Goal: Obtain resource: Download file/media

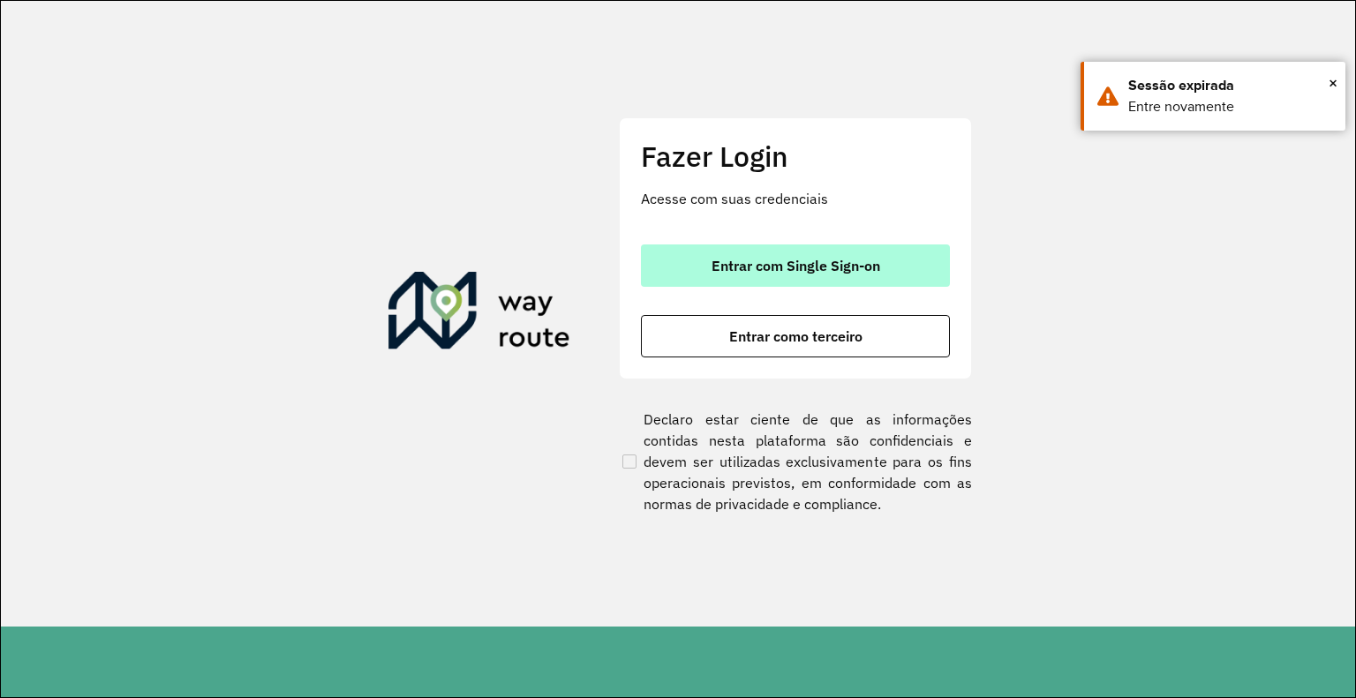
click at [802, 263] on span "Entrar com Single Sign-on" at bounding box center [796, 266] width 169 height 14
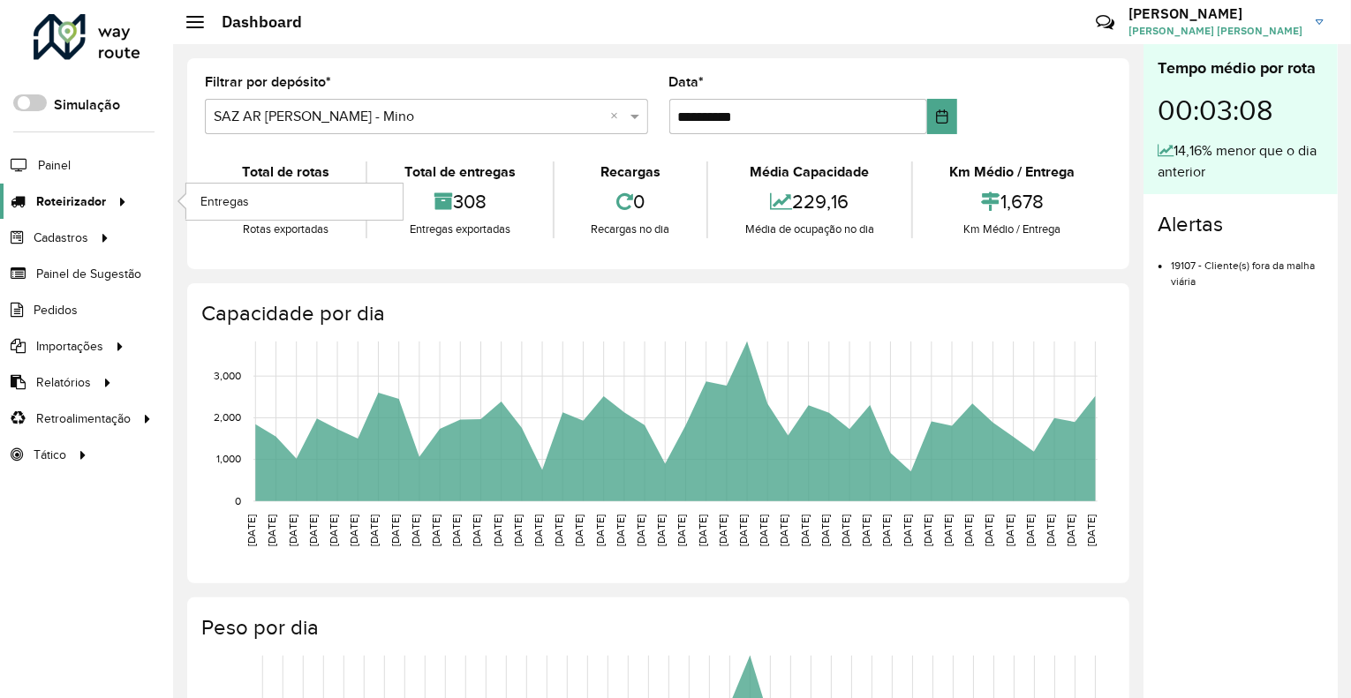
click at [56, 202] on span "Roteirizador" at bounding box center [71, 202] width 70 height 19
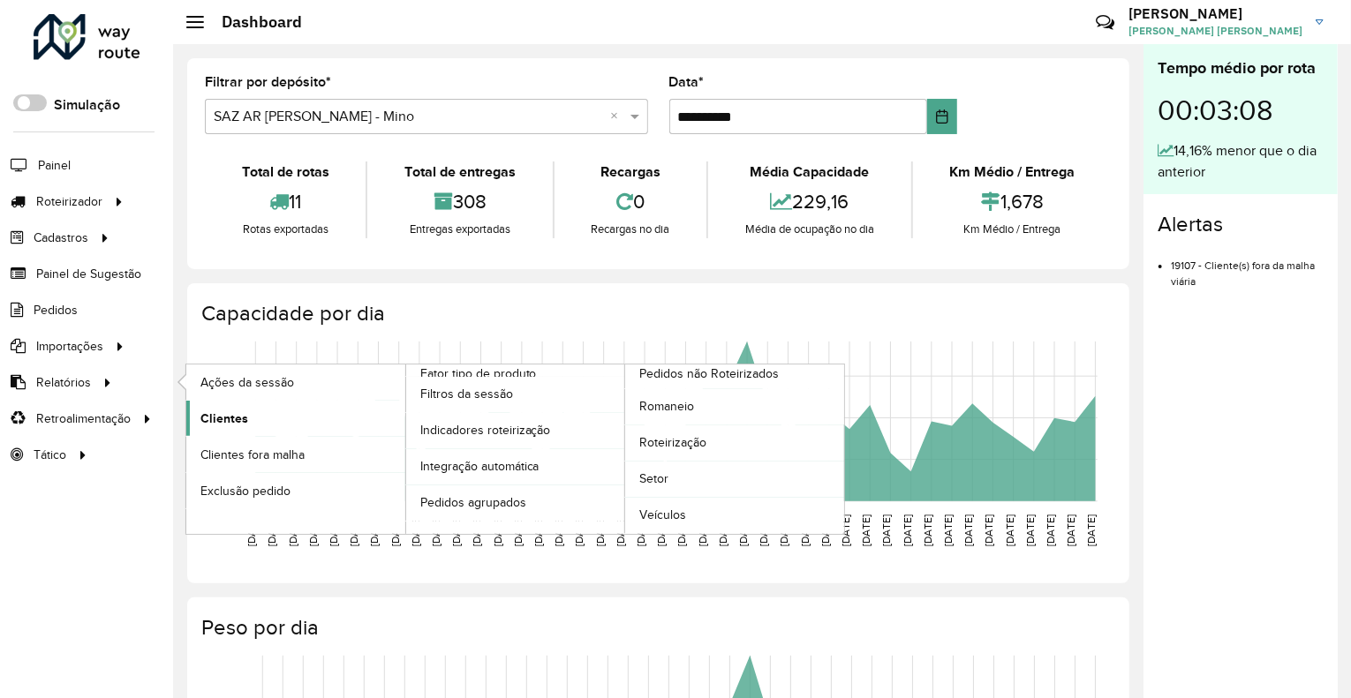
click at [225, 417] on span "Clientes" at bounding box center [224, 419] width 48 height 19
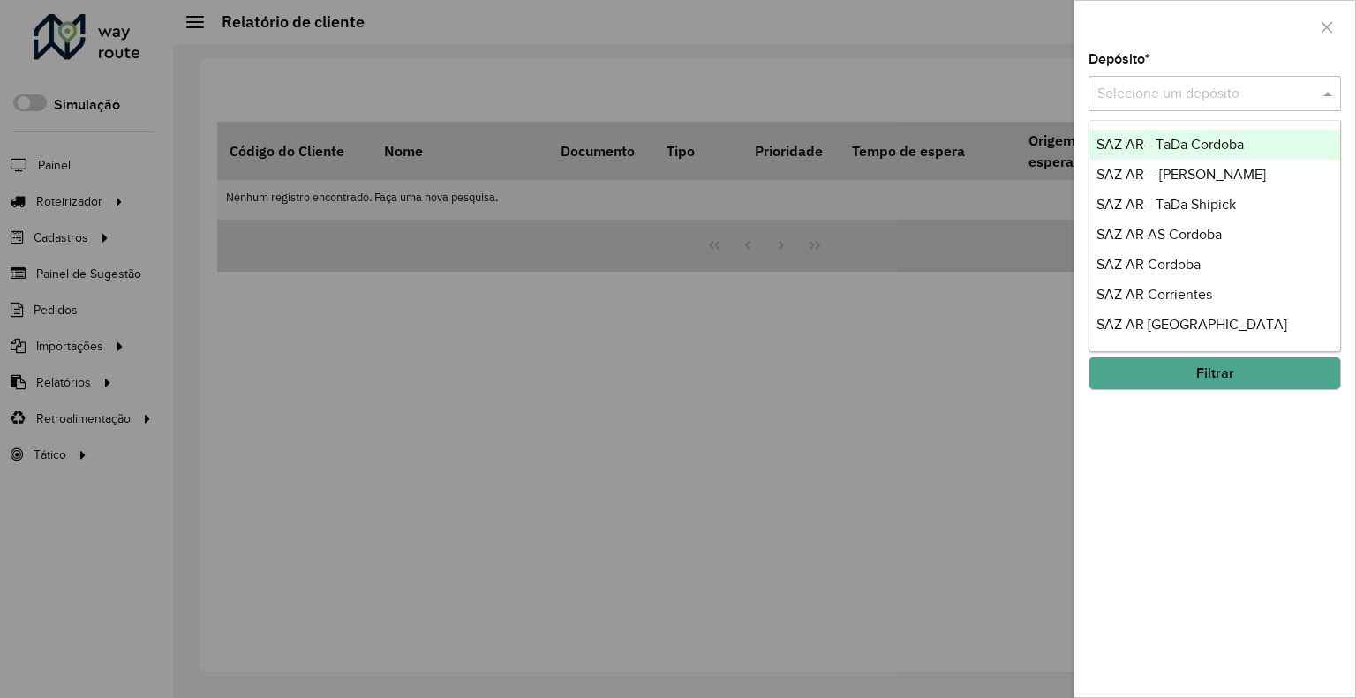
click at [1186, 87] on input "text" at bounding box center [1198, 94] width 200 height 21
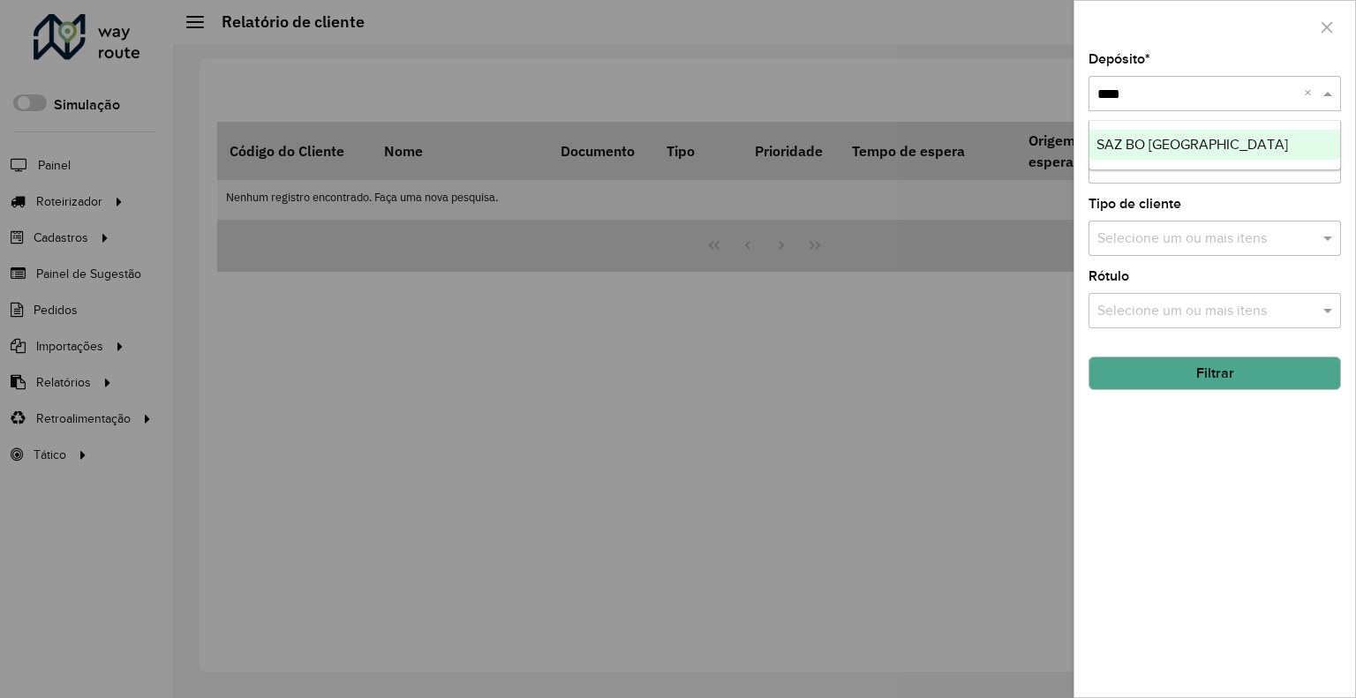
type input "*****"
click at [1114, 388] on button "Filtrar" at bounding box center [1215, 374] width 253 height 34
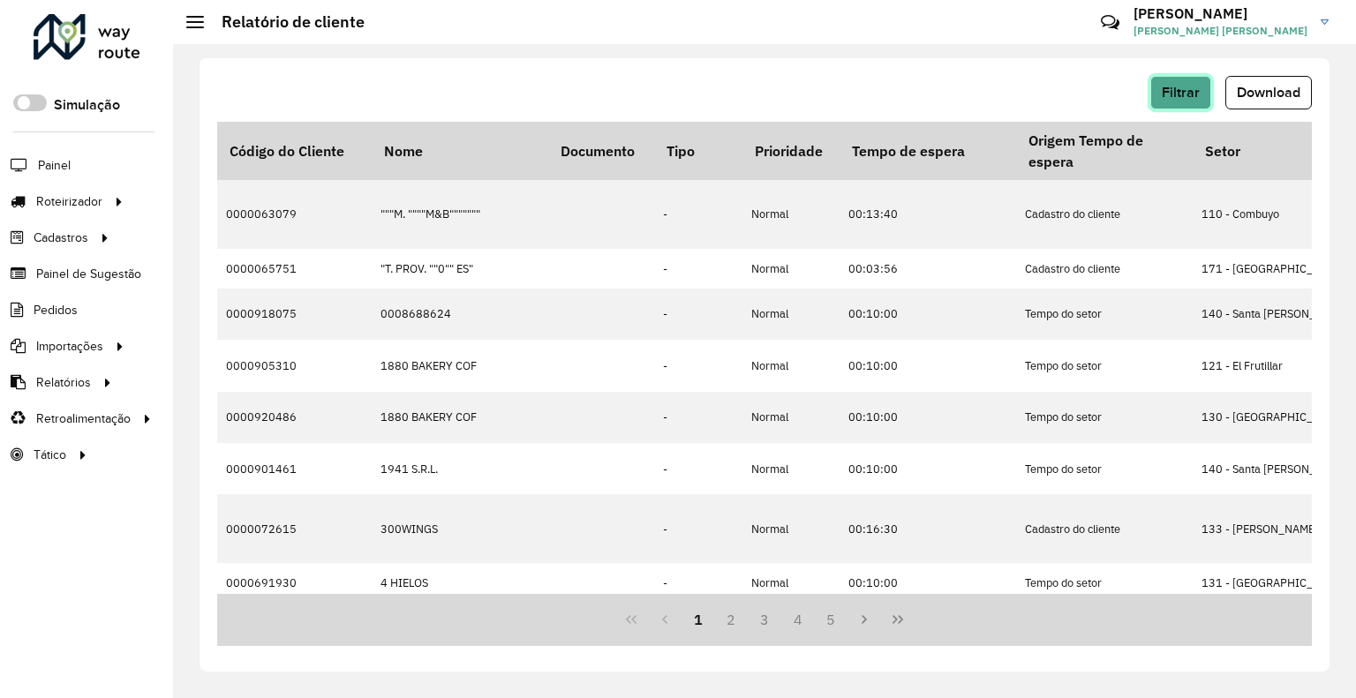
click at [1184, 94] on span "Filtrar" at bounding box center [1181, 92] width 38 height 15
click at [1242, 85] on span "Download" at bounding box center [1269, 92] width 64 height 15
click at [1218, 52] on div "Filtrar Download Código do Cliente Nome Documento Tipo Prioridade Tempo de espe…" at bounding box center [764, 371] width 1183 height 654
click at [1189, 88] on span "Filtrar" at bounding box center [1181, 92] width 38 height 15
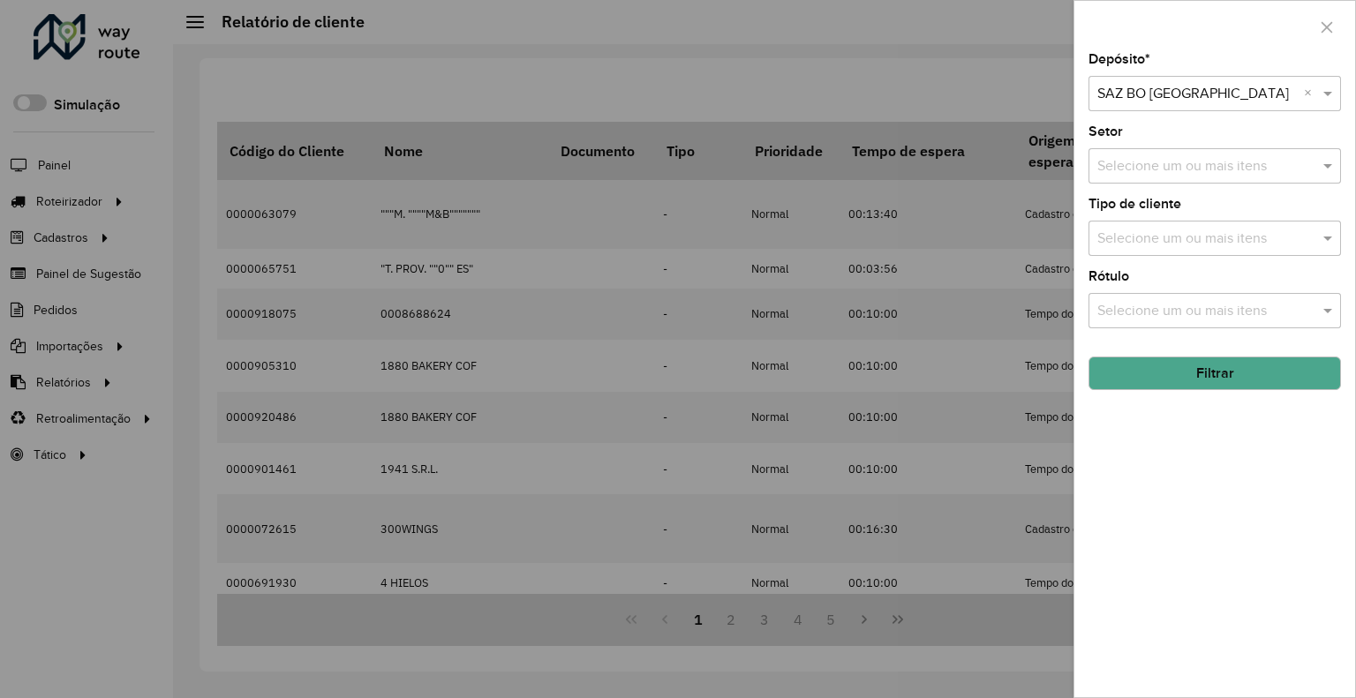
click at [1152, 97] on input "text" at bounding box center [1198, 94] width 200 height 21
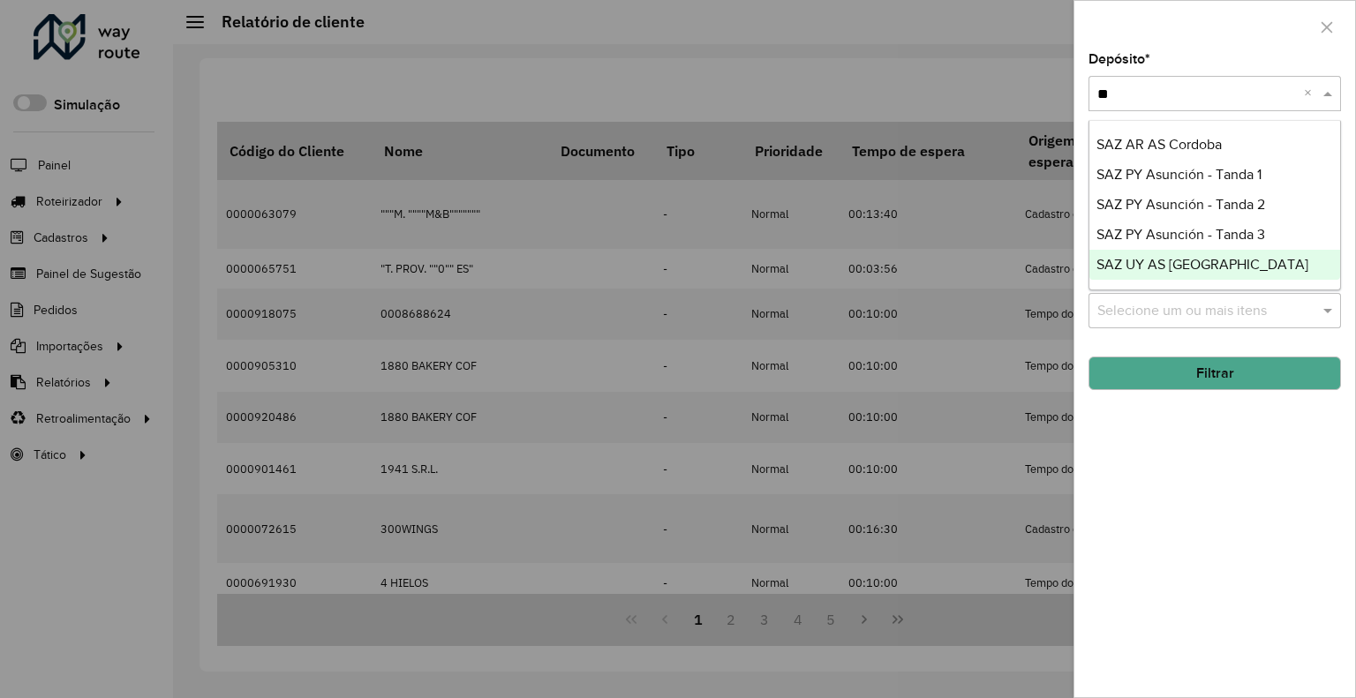
click at [1194, 76] on div "Selecione um depósito × SAZ BO Cochabamba ** ×" at bounding box center [1215, 93] width 253 height 35
click at [1193, 79] on div "Selecione um depósito × SAZ BO Cochabamba ** ×" at bounding box center [1215, 93] width 253 height 35
click at [1195, 79] on div "Selecione um depósito × SAZ BO Cochabamba ** ×" at bounding box center [1215, 93] width 253 height 35
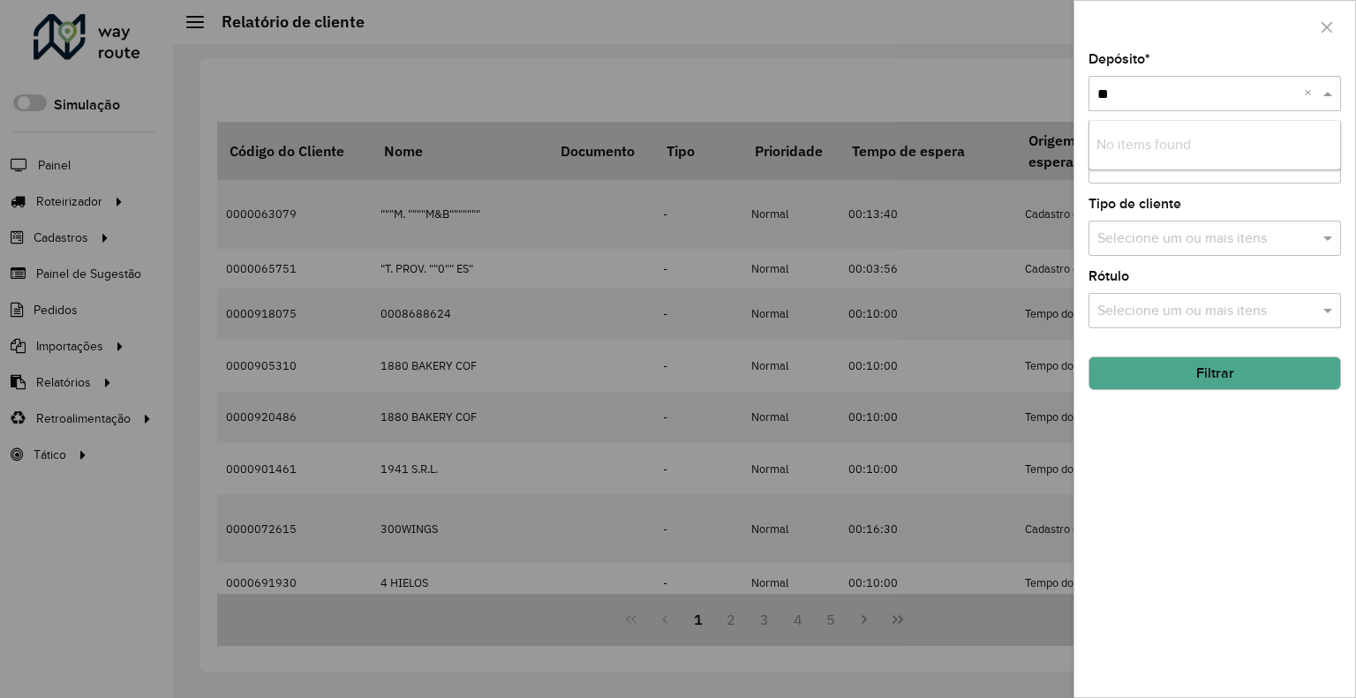
type input "*"
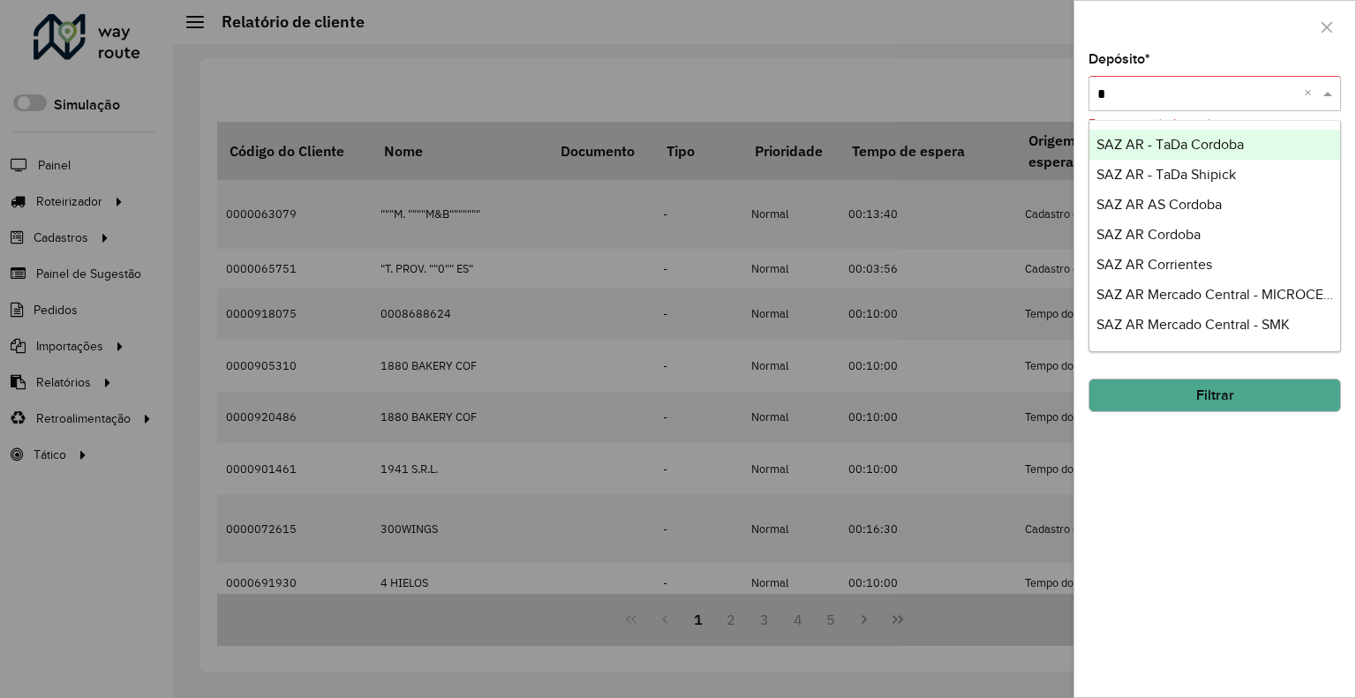
type input "**"
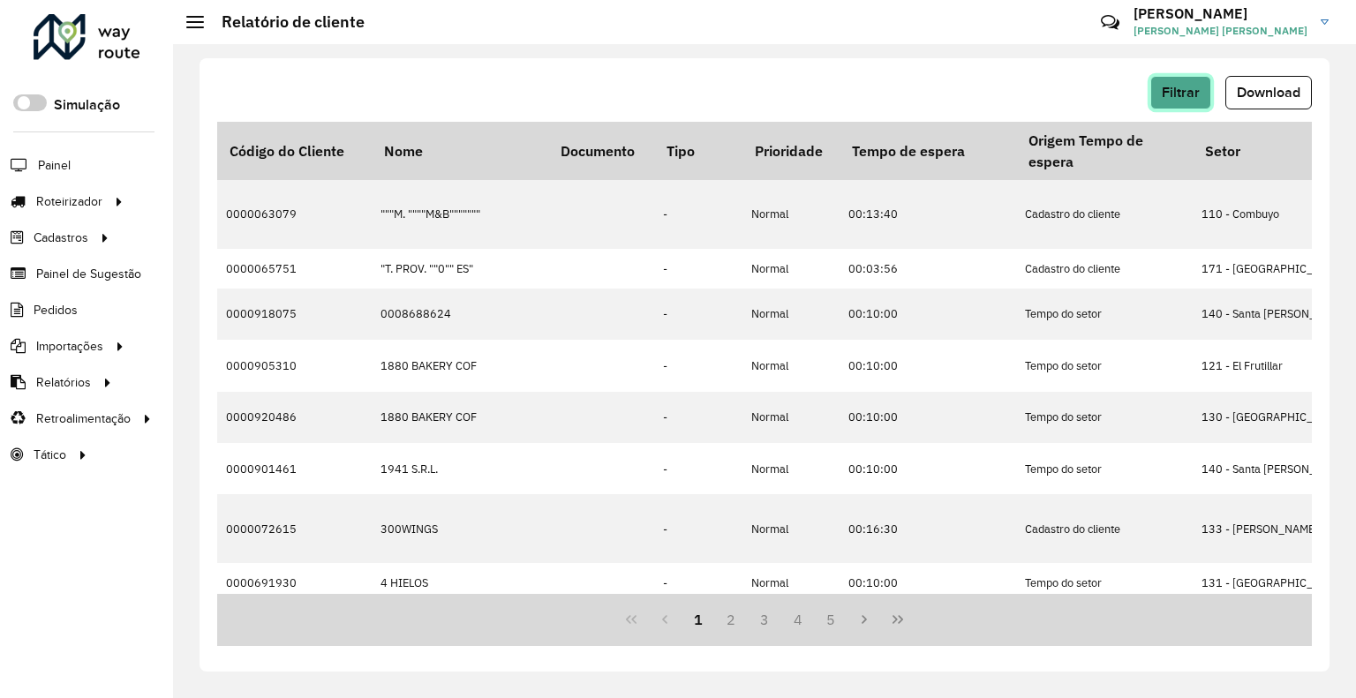
click at [1187, 80] on button "Filtrar" at bounding box center [1181, 93] width 61 height 34
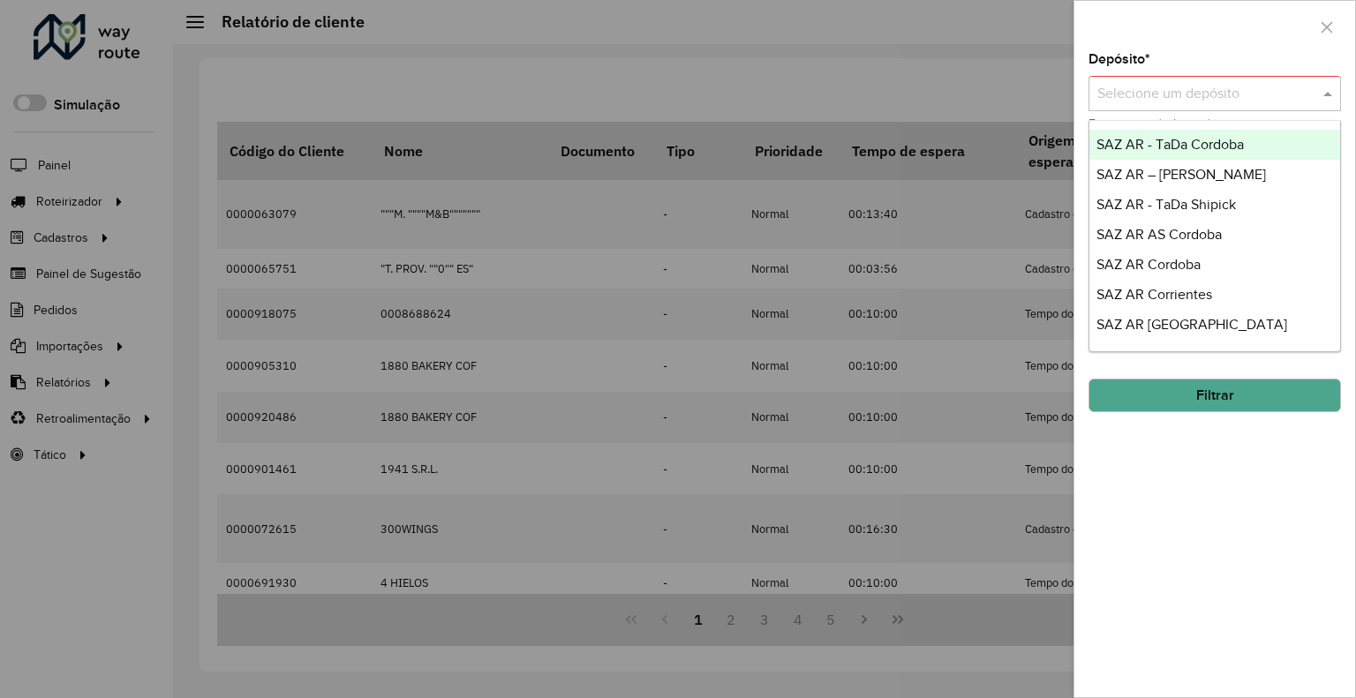
click at [1176, 91] on input "text" at bounding box center [1198, 94] width 200 height 21
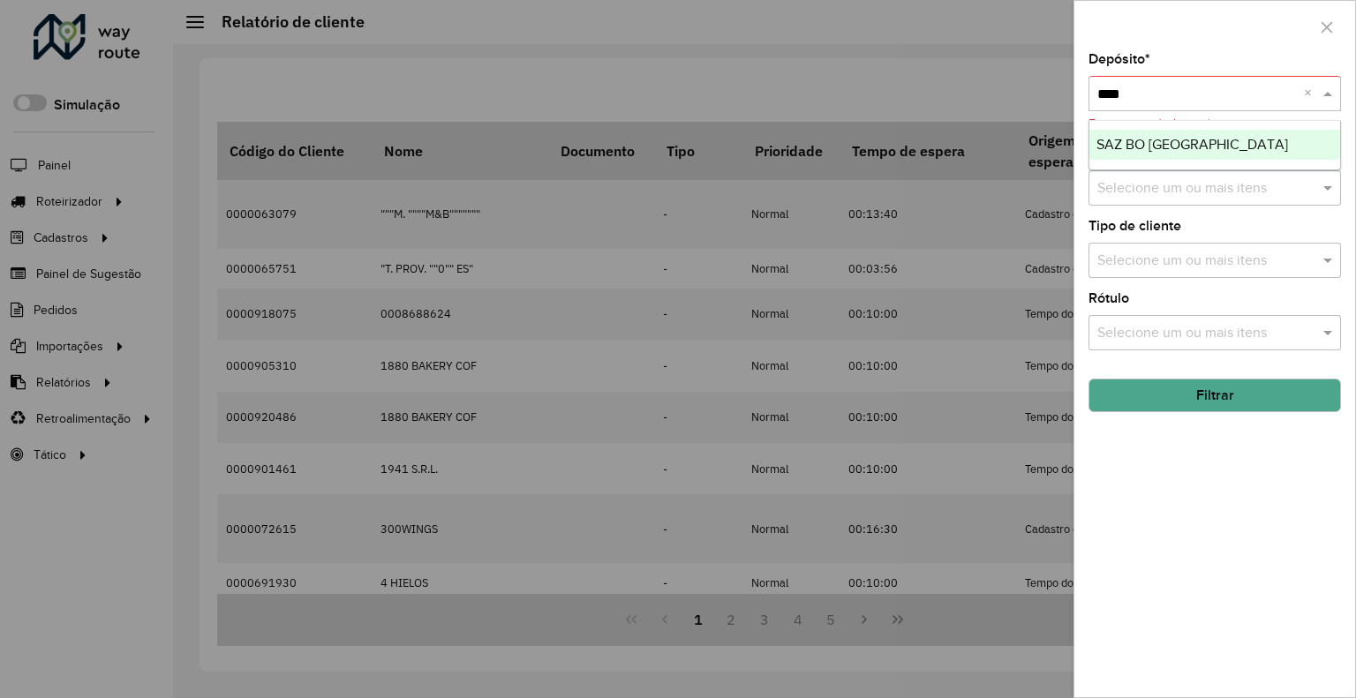
type input "*****"
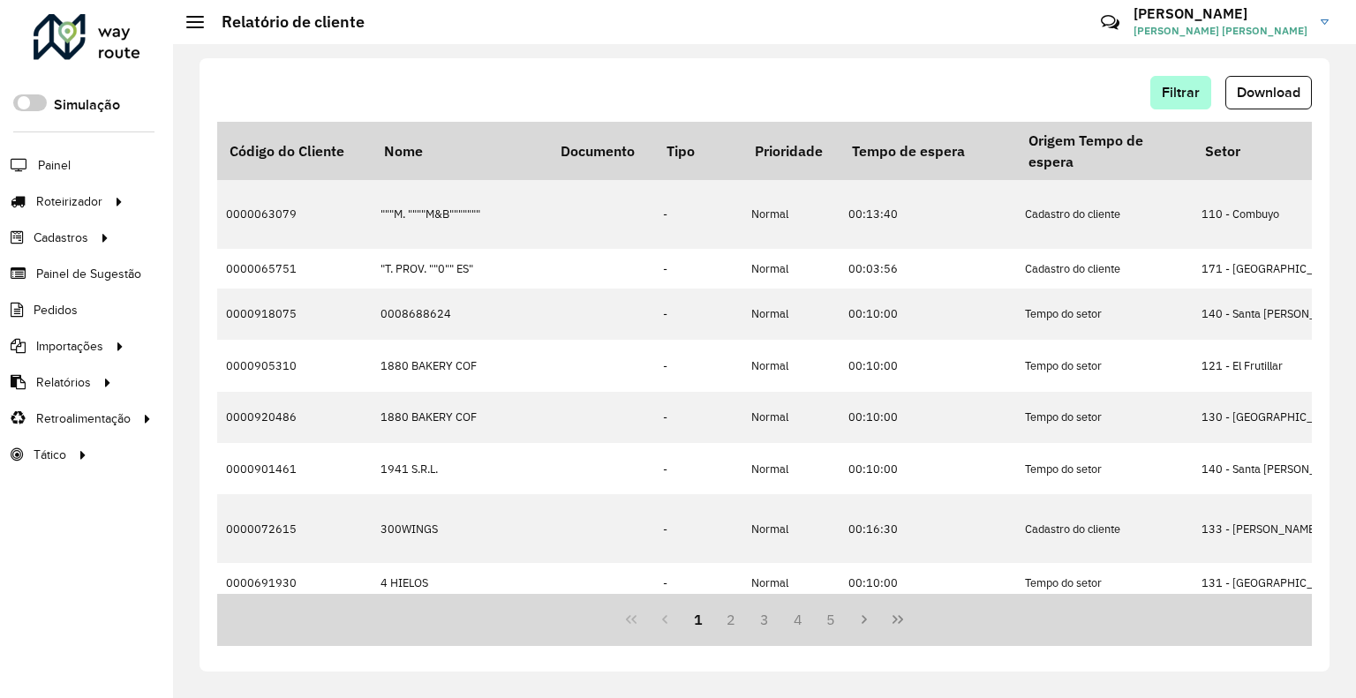
click at [1173, 105] on div "Filtrar Download" at bounding box center [764, 99] width 1095 height 46
click at [1175, 102] on button "Filtrar" at bounding box center [1181, 93] width 61 height 34
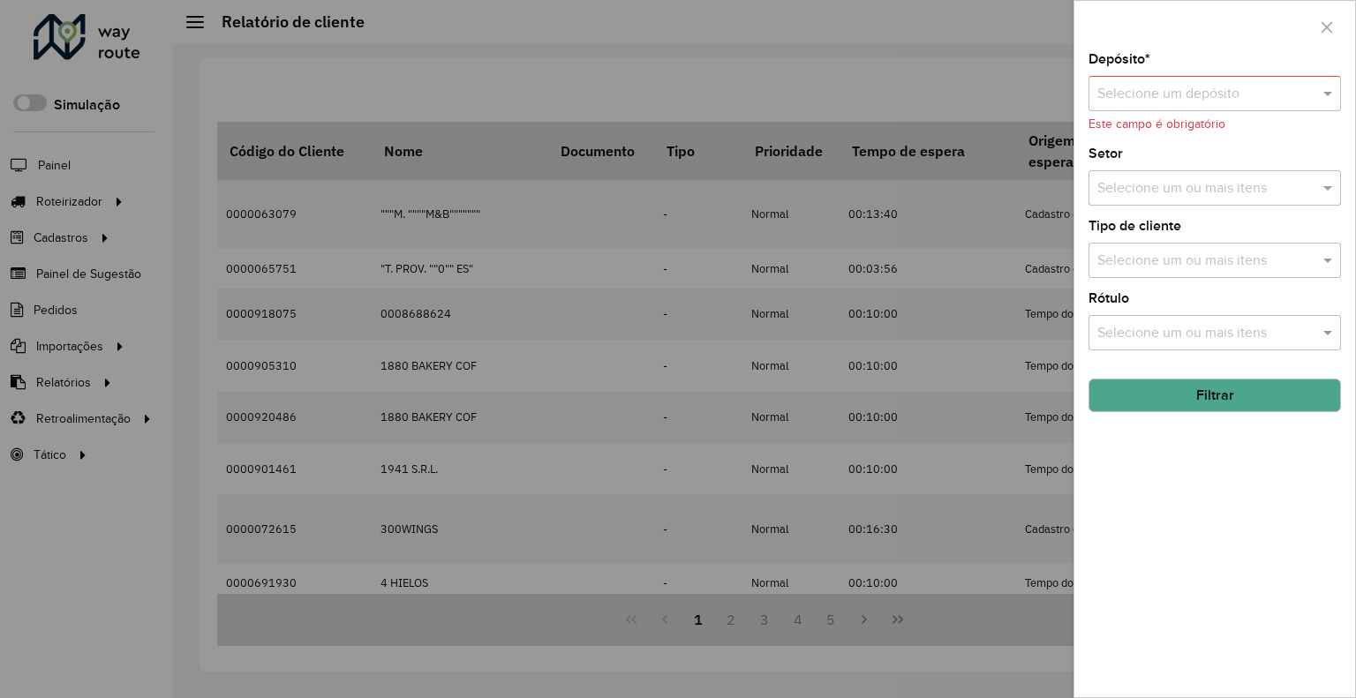
click at [1174, 107] on div "Selecione um depósito" at bounding box center [1215, 93] width 253 height 35
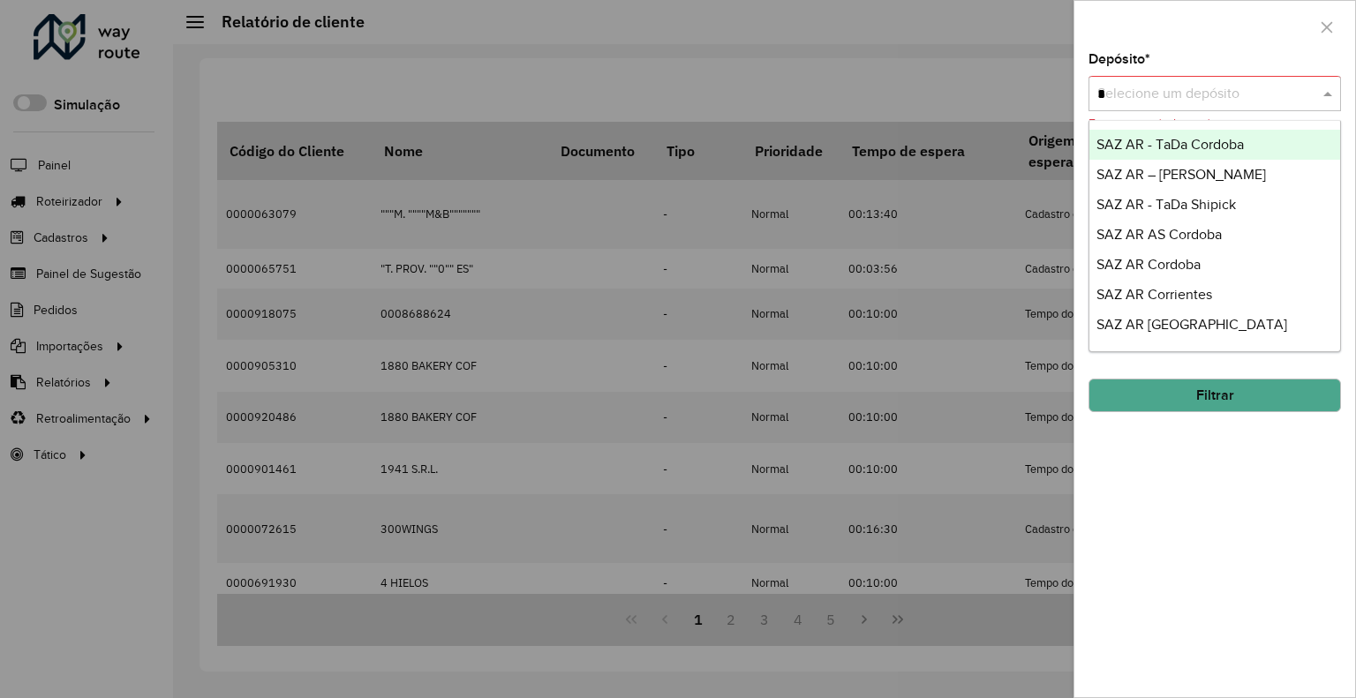
type input "**"
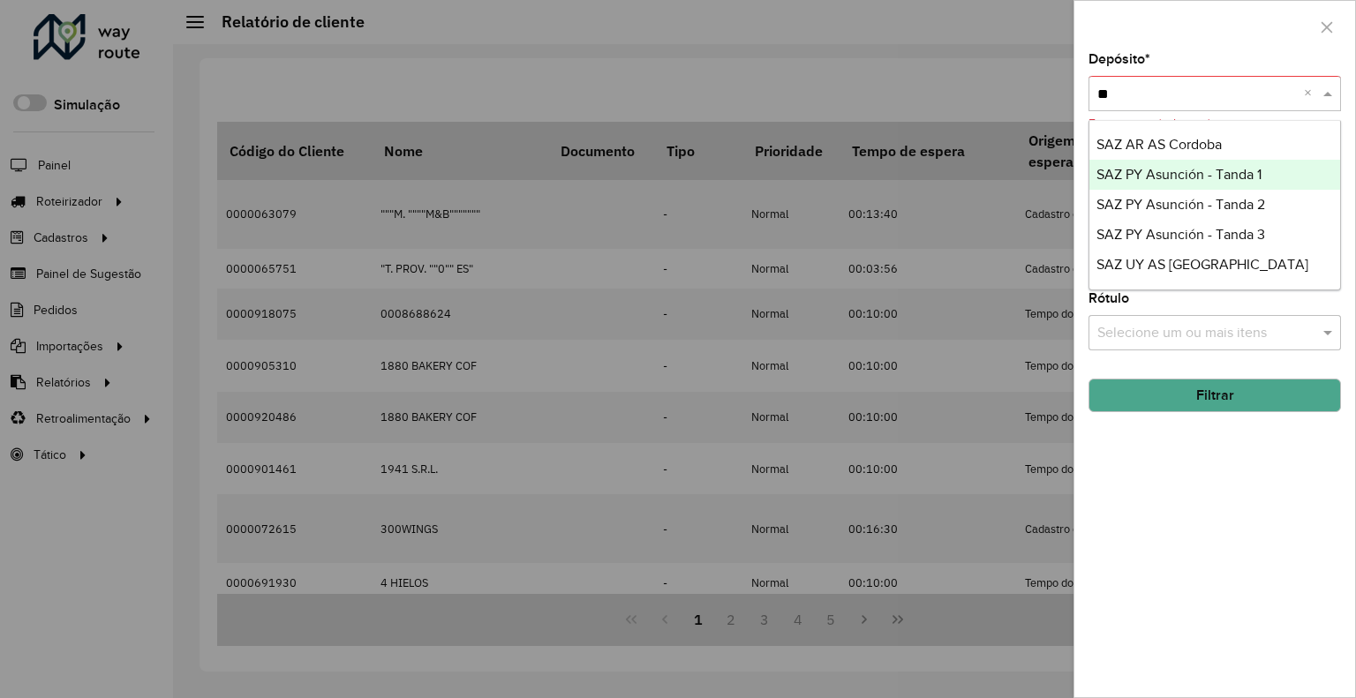
click at [1194, 175] on span "SAZ PY Asunción - Tanda 1" at bounding box center [1179, 174] width 165 height 15
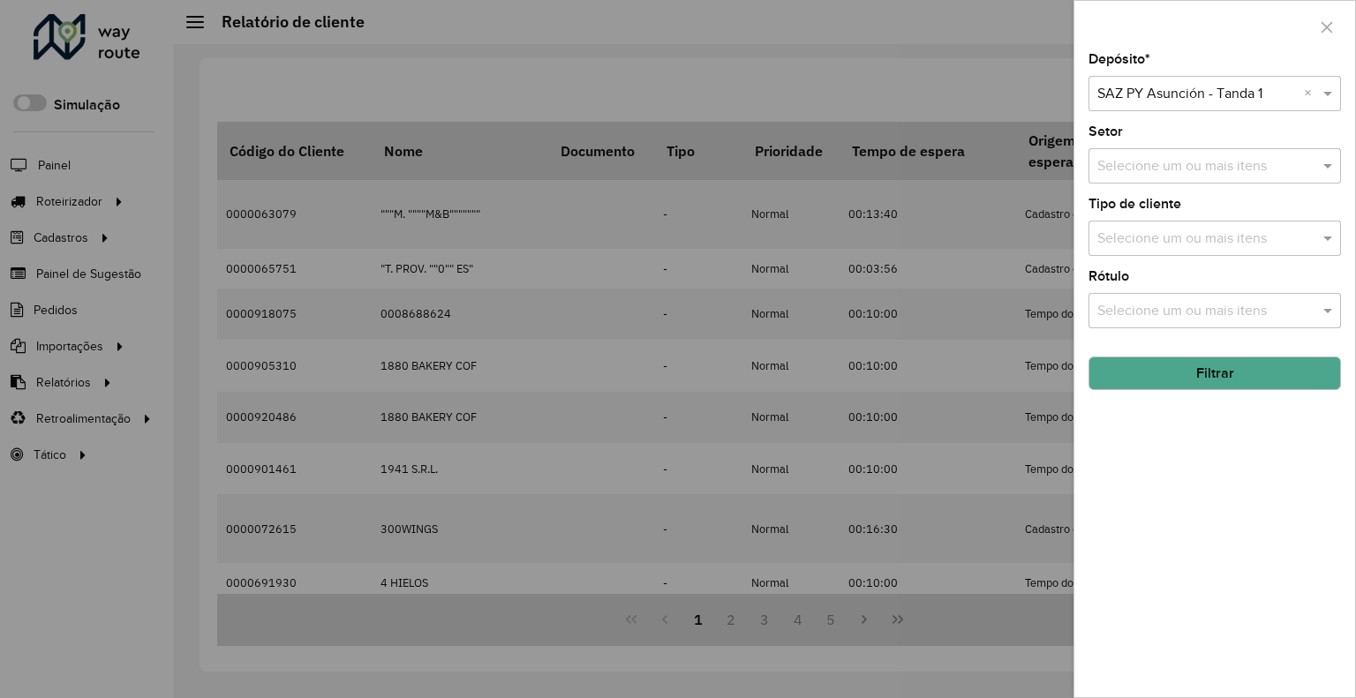
click at [1194, 381] on button "Filtrar" at bounding box center [1215, 374] width 253 height 34
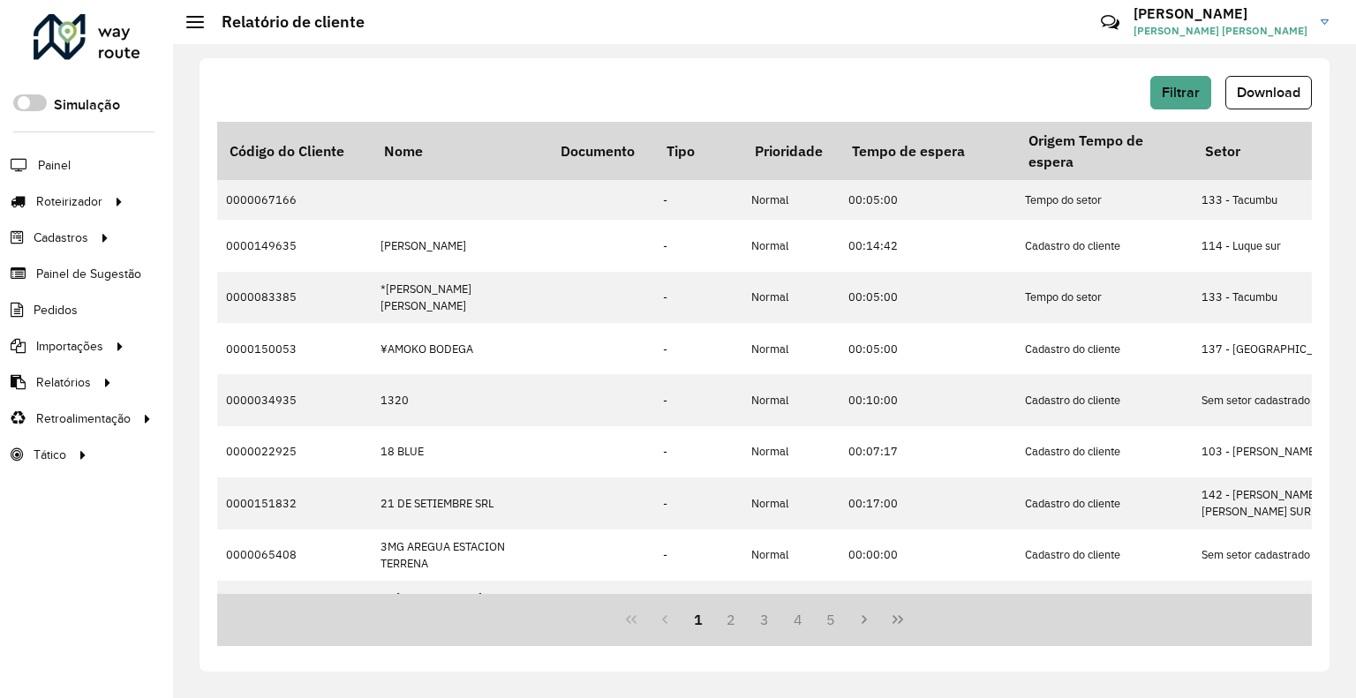
click at [1271, 85] on span "Download" at bounding box center [1269, 92] width 64 height 15
click at [1254, 54] on div "Filtrar Download Código do Cliente Nome Documento Tipo Prioridade Tempo de espe…" at bounding box center [764, 371] width 1183 height 654
click at [1197, 88] on span "Filtrar" at bounding box center [1181, 92] width 38 height 15
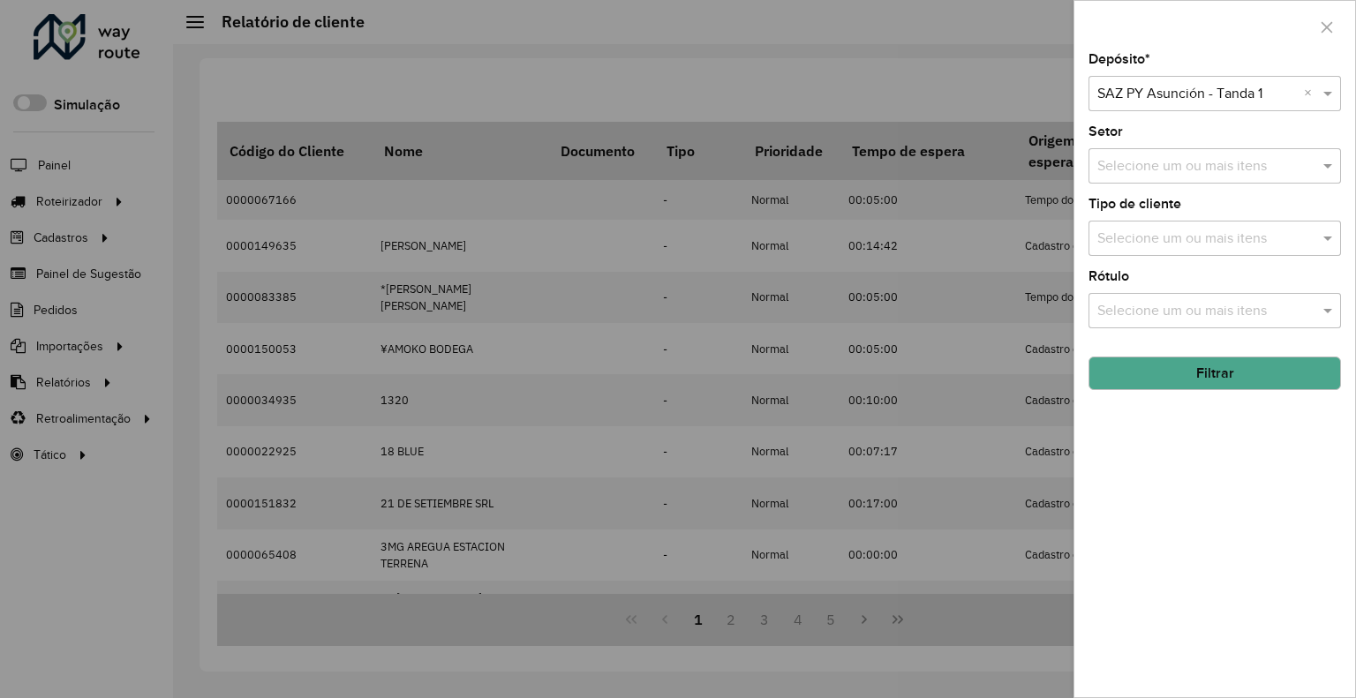
drag, startPoint x: 1191, startPoint y: 92, endPoint x: 1193, endPoint y: 102, distance: 9.9
click at [1193, 97] on input "text" at bounding box center [1198, 94] width 200 height 21
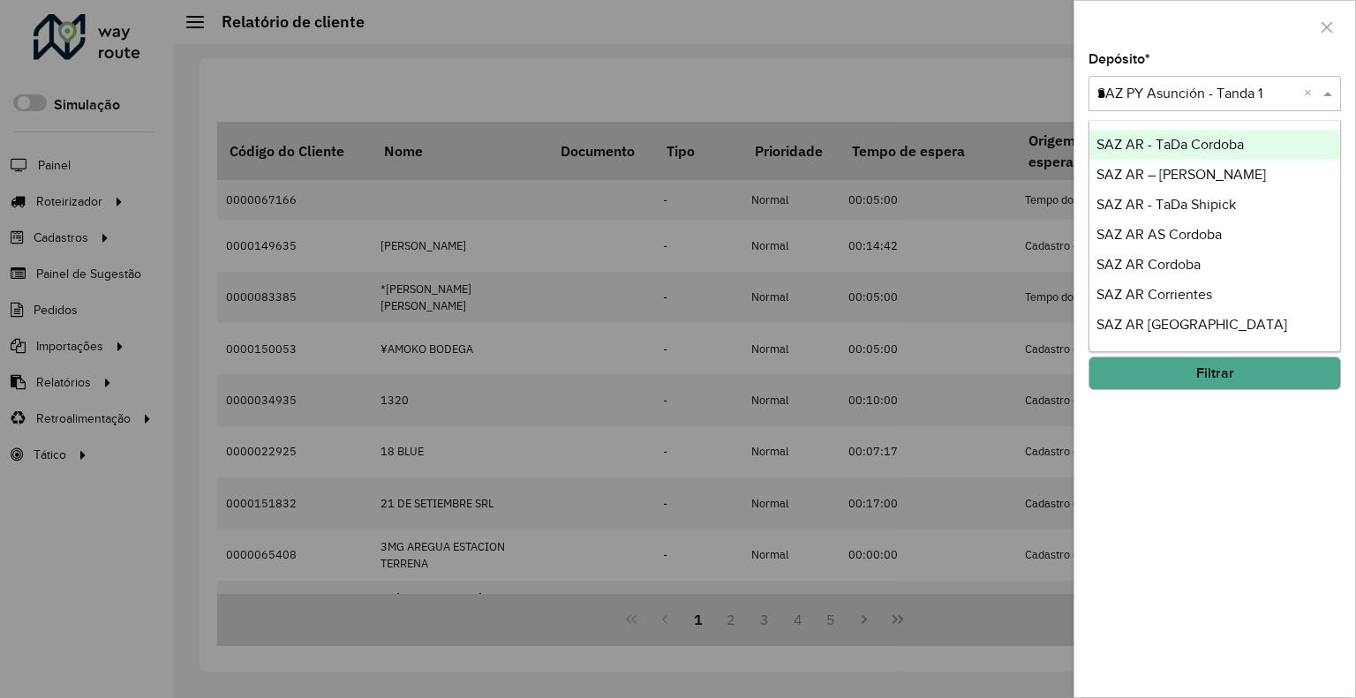
type input "**"
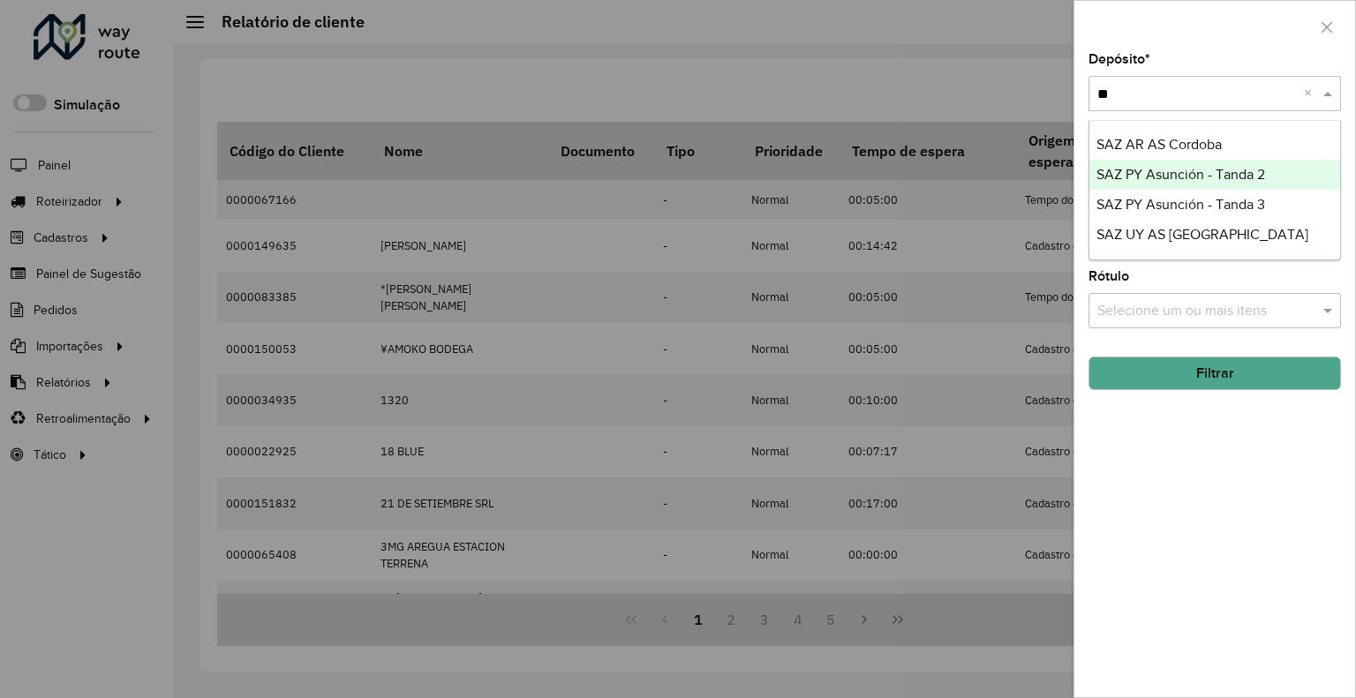
click at [1201, 176] on span "SAZ PY Asunción - Tanda 2" at bounding box center [1181, 174] width 169 height 15
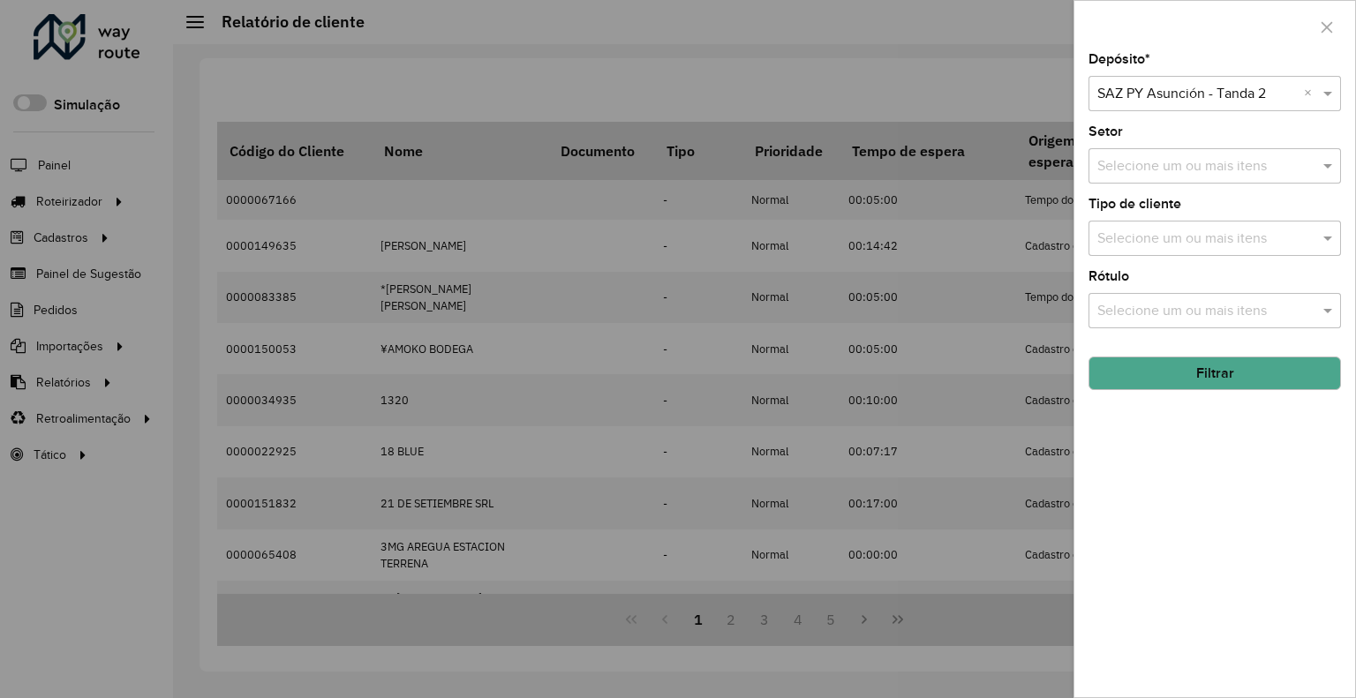
click at [1188, 369] on button "Filtrar" at bounding box center [1215, 374] width 253 height 34
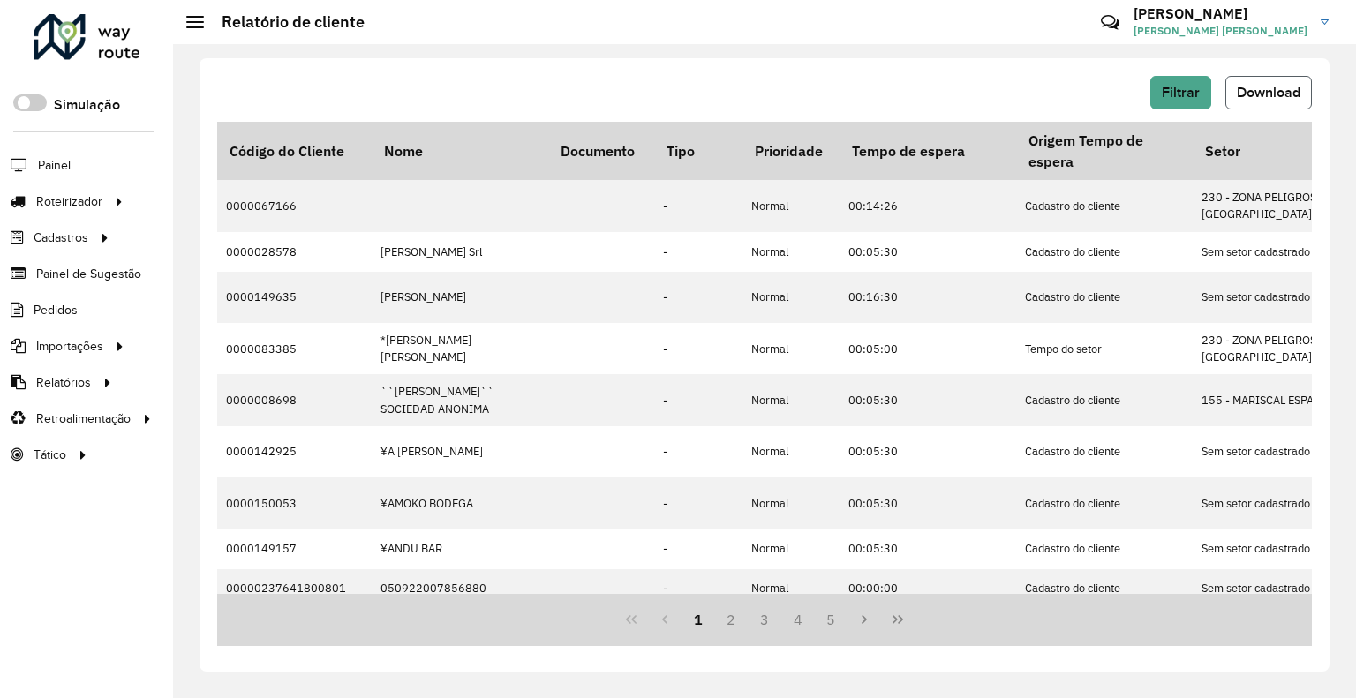
click at [1261, 89] on span "Download" at bounding box center [1269, 92] width 64 height 15
click at [1210, 98] on hb-button "Filtrar" at bounding box center [1185, 93] width 68 height 34
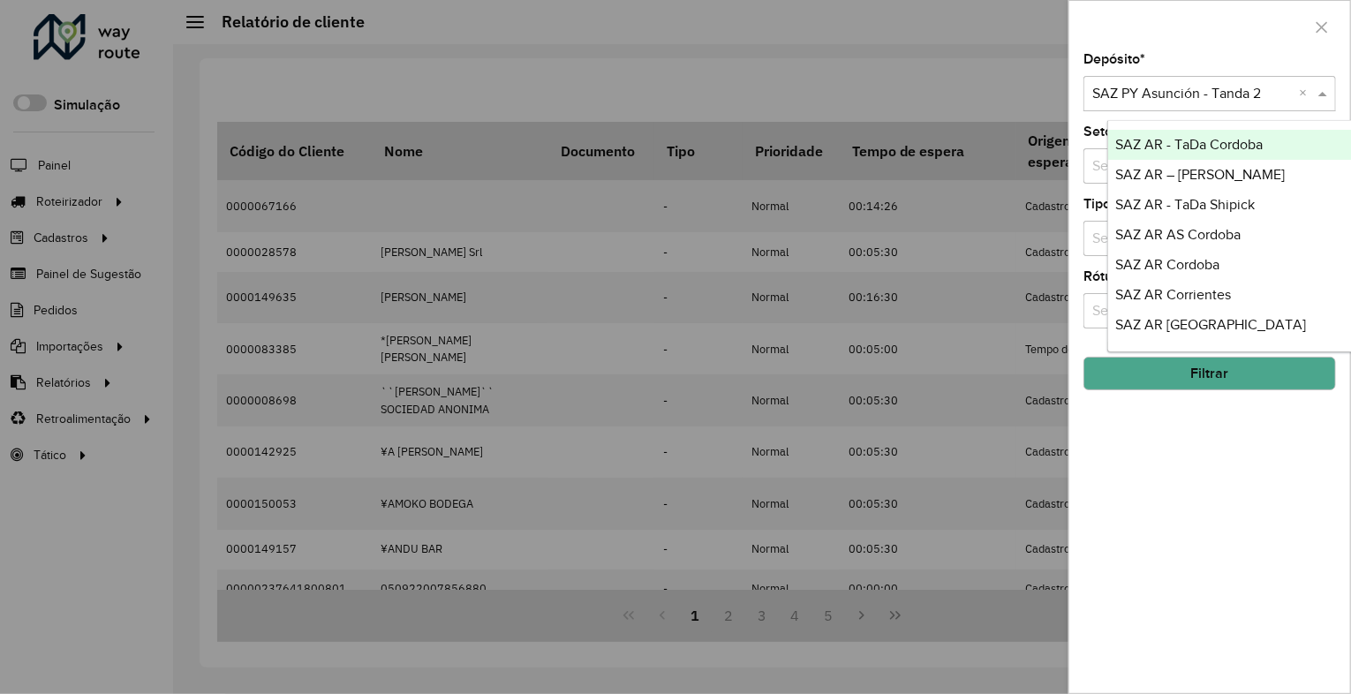
click at [1206, 99] on input "text" at bounding box center [1192, 94] width 200 height 21
type input "**"
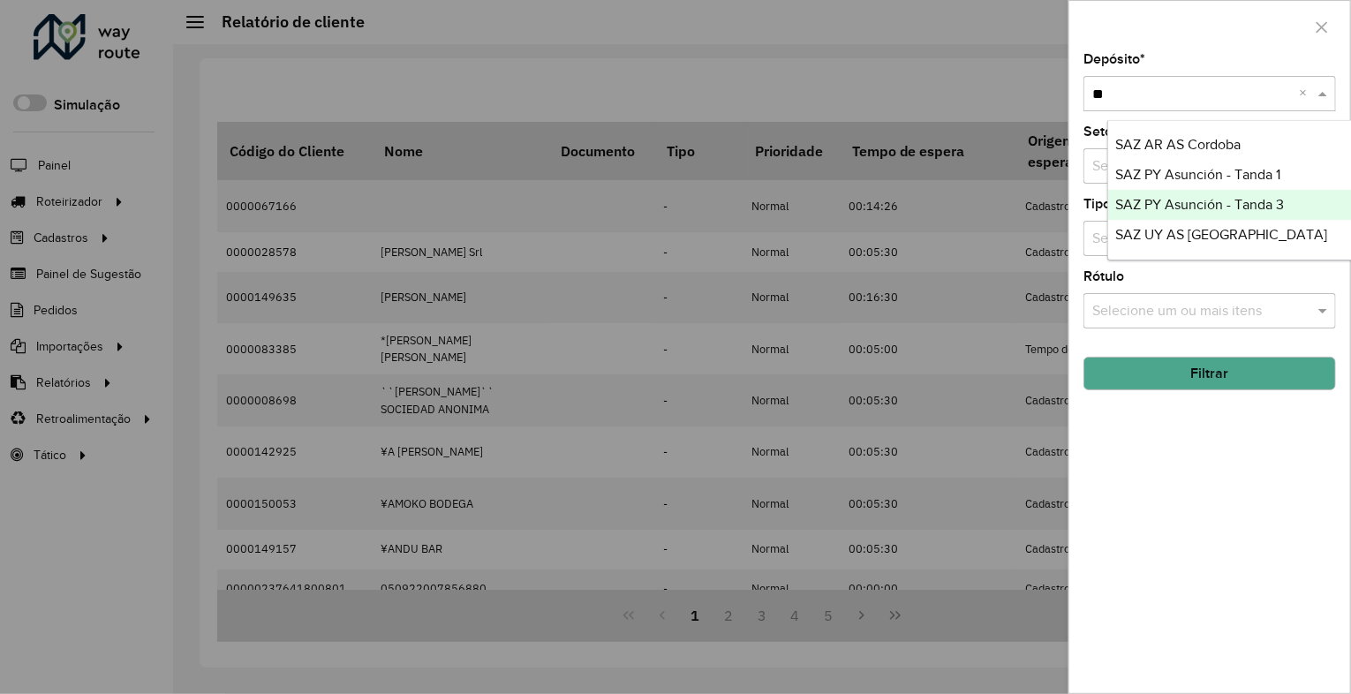
click at [1227, 205] on span "SAZ PY Asunción - Tanda 3" at bounding box center [1199, 204] width 169 height 15
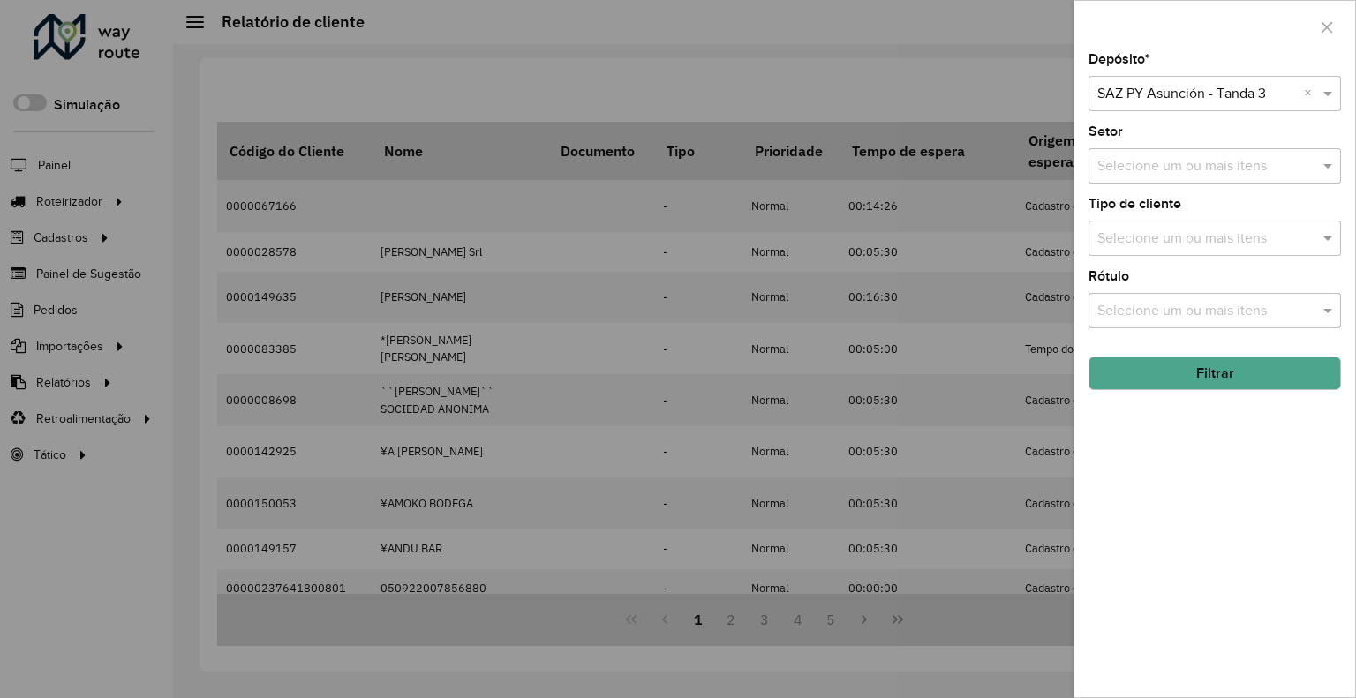
click at [1174, 370] on button "Filtrar" at bounding box center [1215, 374] width 253 height 34
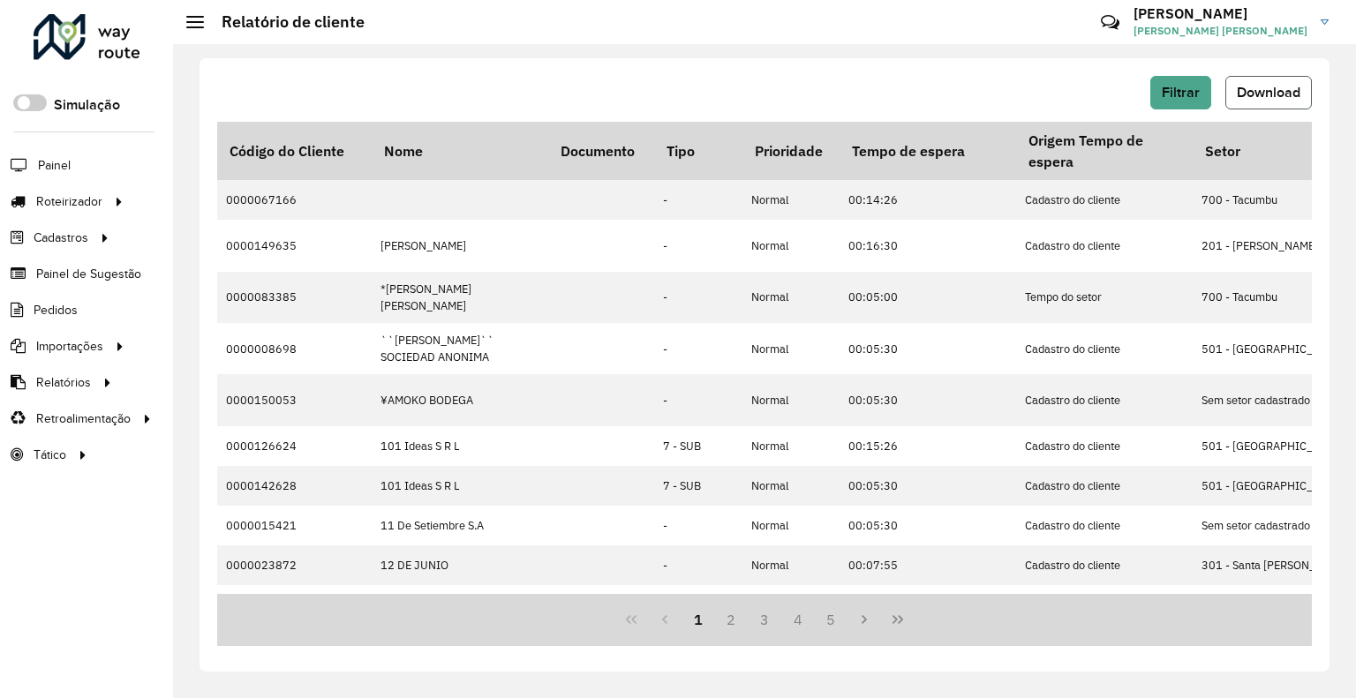
click at [1260, 94] on span "Download" at bounding box center [1269, 92] width 64 height 15
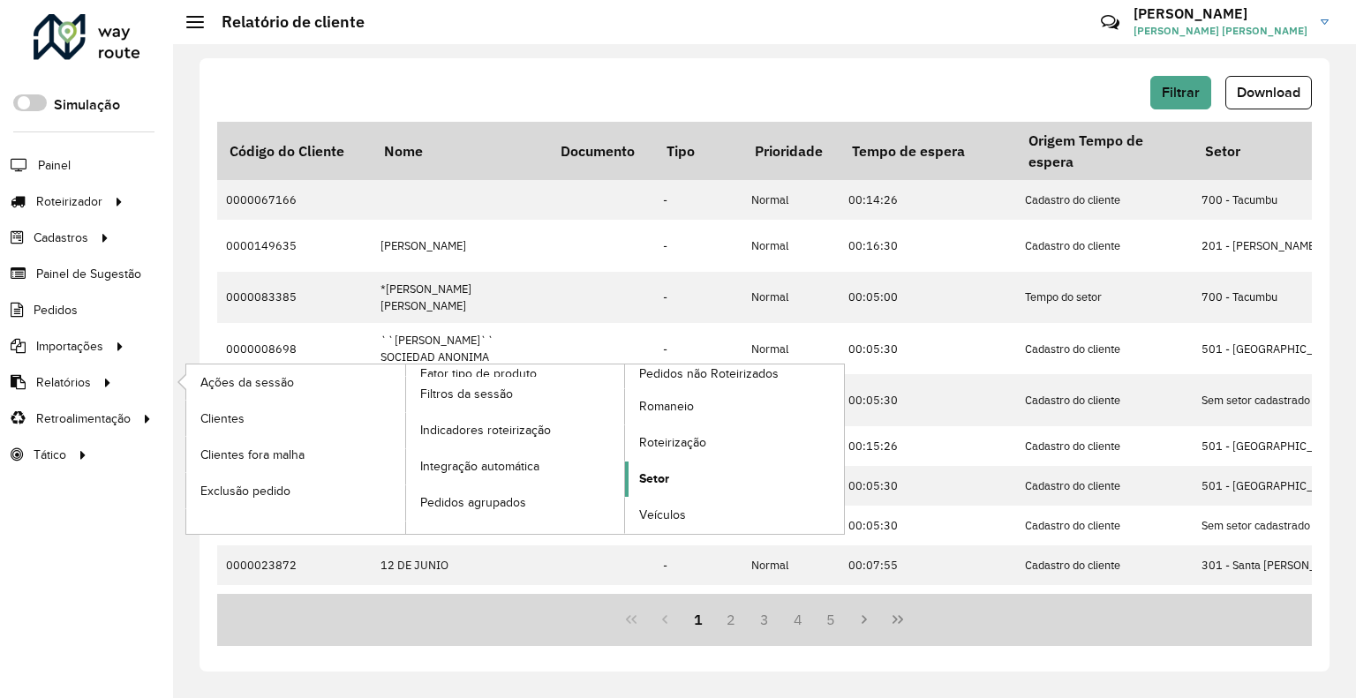
click at [668, 481] on span "Setor" at bounding box center [654, 479] width 30 height 19
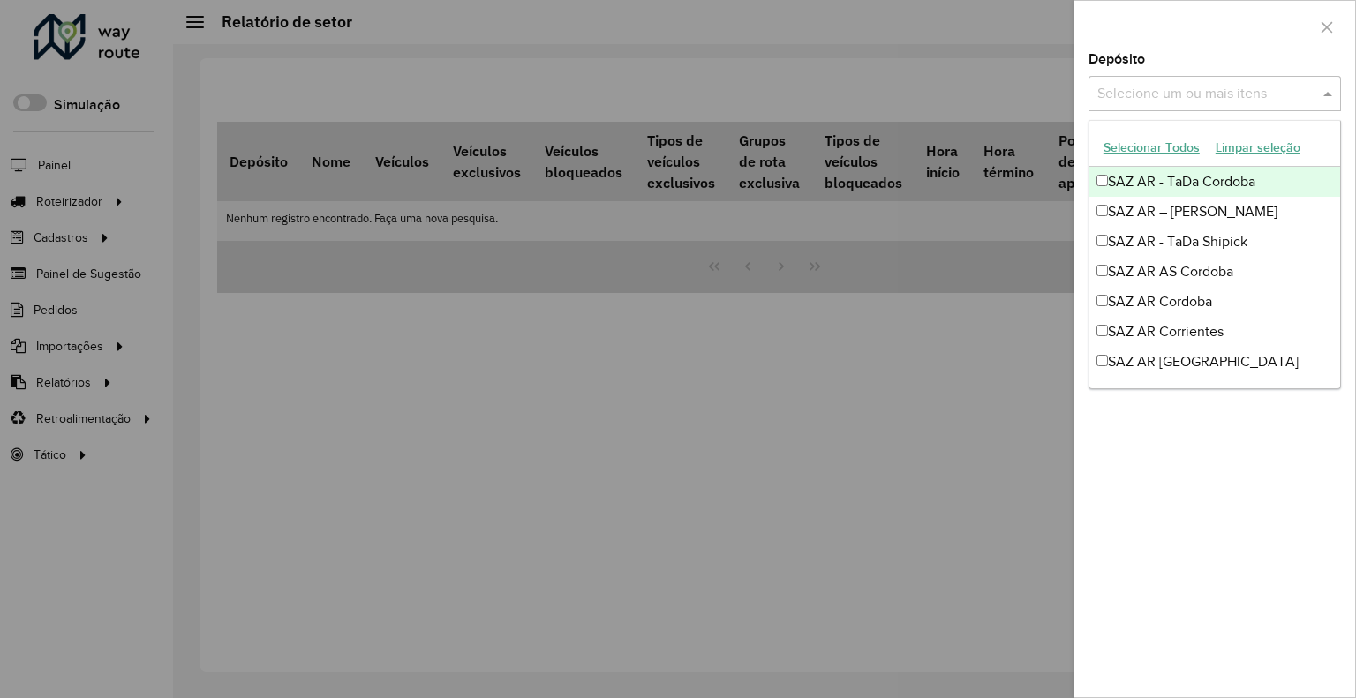
click at [1128, 76] on div "Selecione um ou mais itens" at bounding box center [1215, 93] width 253 height 35
type input "**"
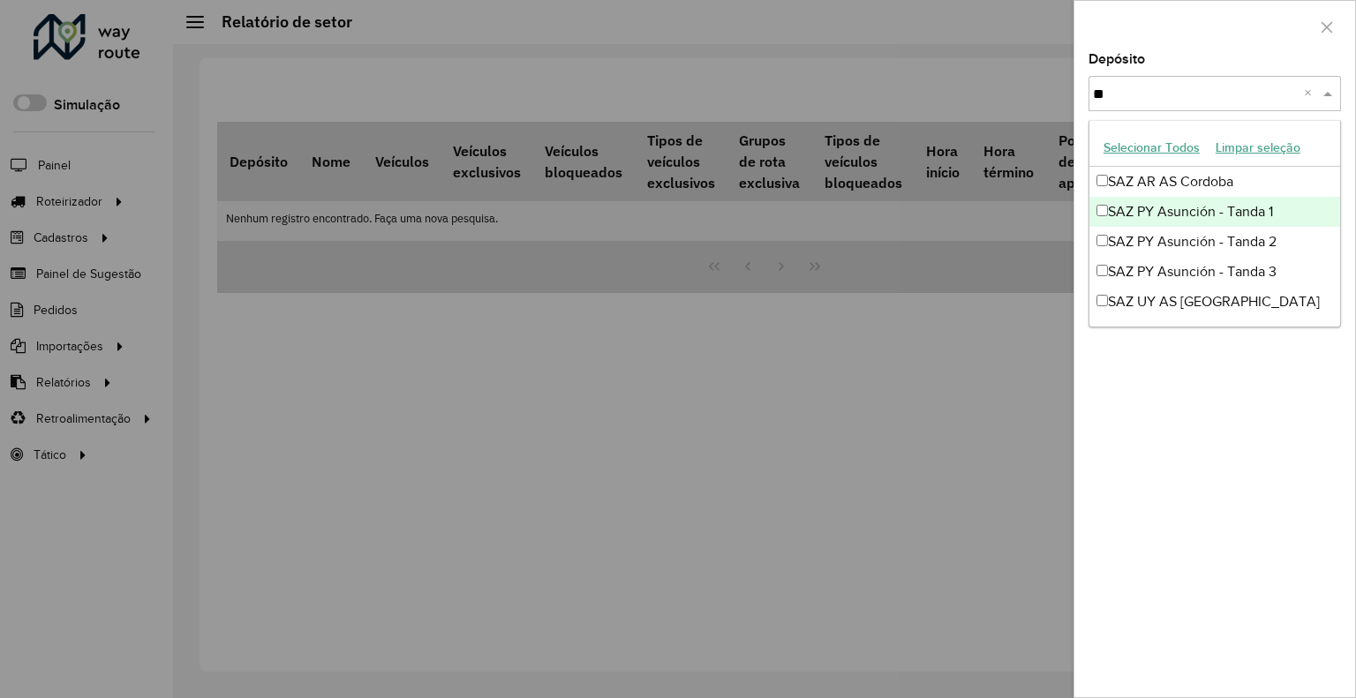
click at [1171, 214] on div "SAZ PY Asunción - Tanda 1" at bounding box center [1215, 212] width 251 height 30
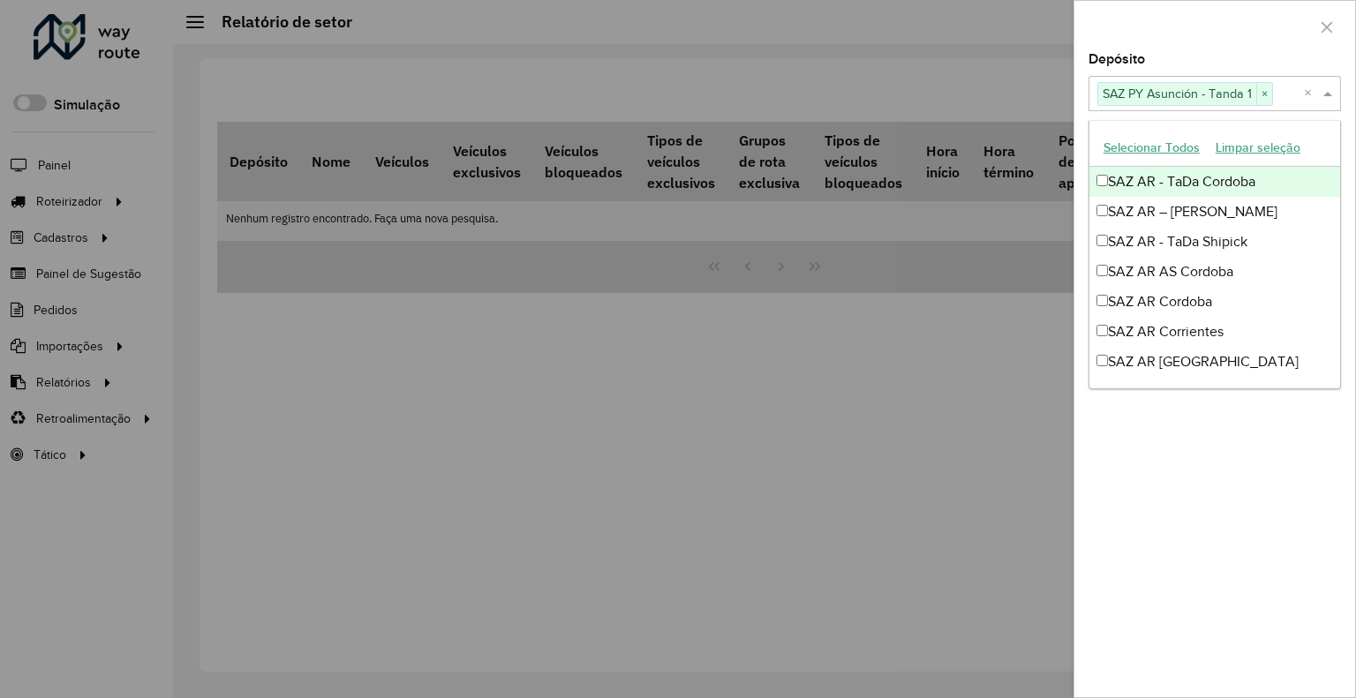
drag, startPoint x: 1176, startPoint y: 56, endPoint x: 1169, endPoint y: 79, distance: 24.9
click at [1176, 55] on div "Depósito Selecione um ou mais itens SAZ PY Asunción - Tanda 1 × ×" at bounding box center [1215, 82] width 253 height 58
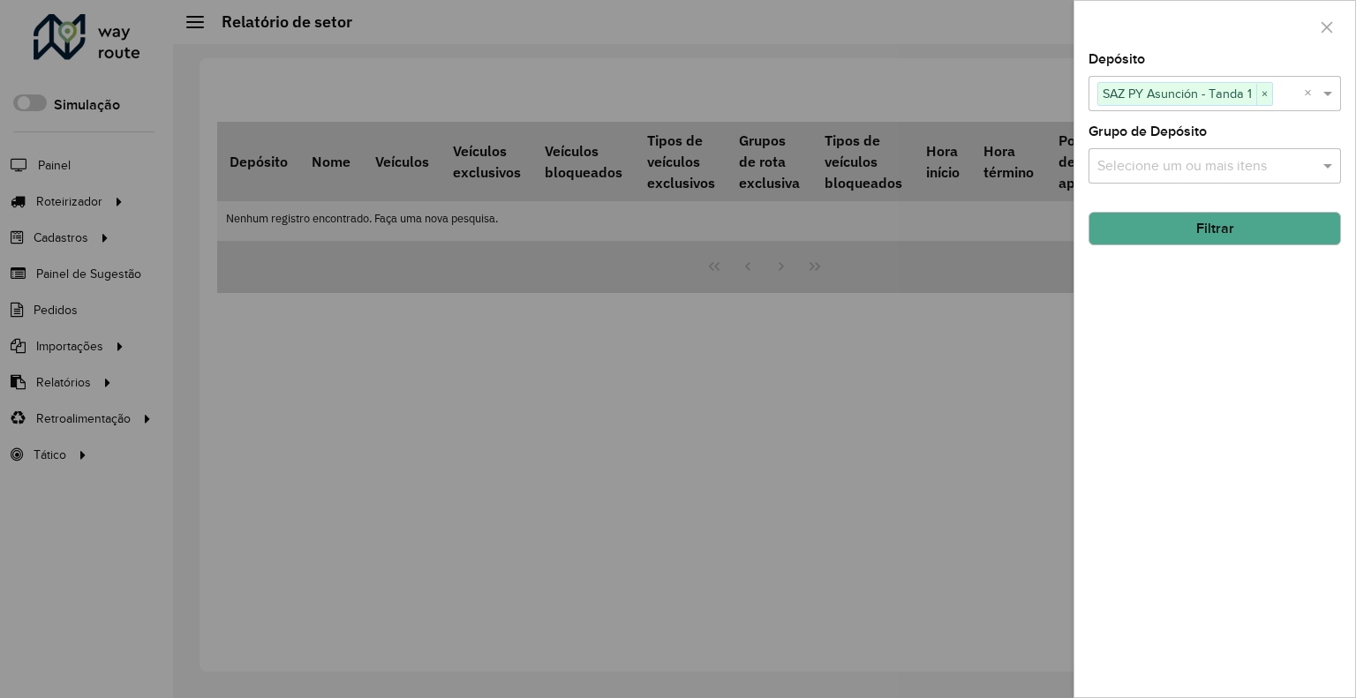
click at [1167, 231] on button "Filtrar" at bounding box center [1215, 229] width 253 height 34
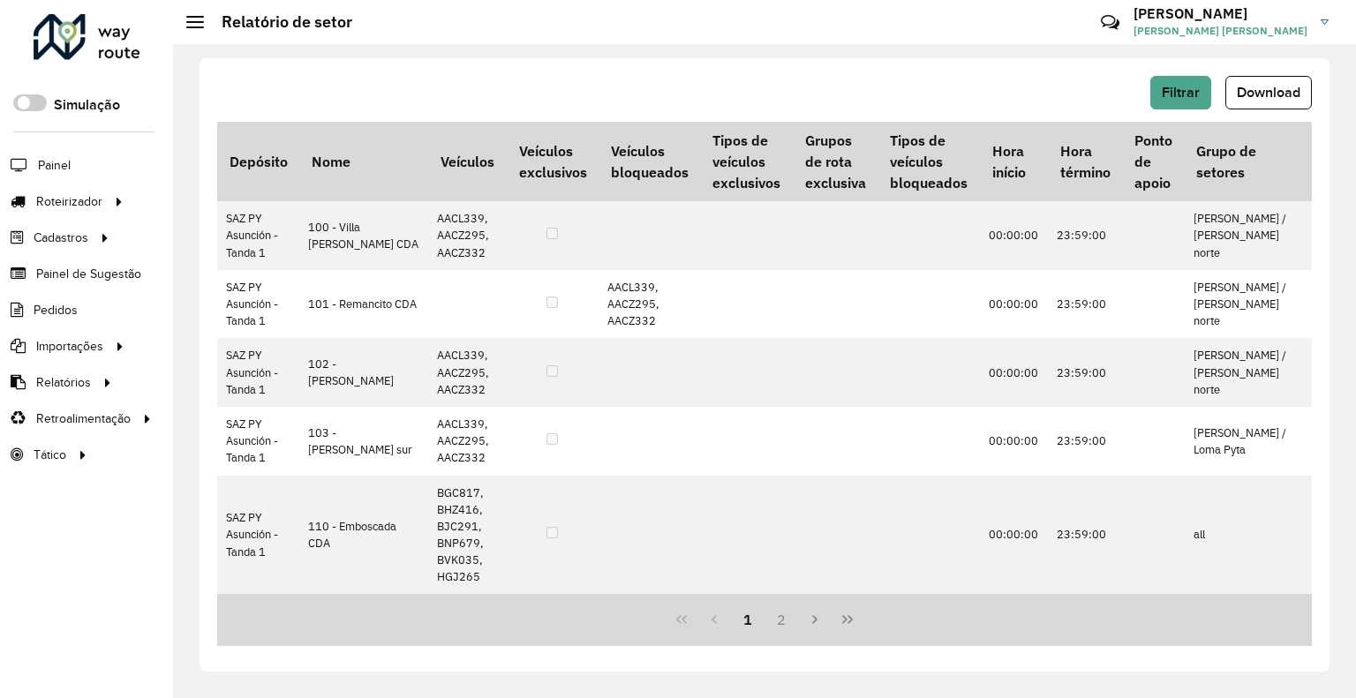
click at [1197, 113] on div "Filtrar Download" at bounding box center [764, 99] width 1095 height 46
click at [1201, 107] on button "Filtrar" at bounding box center [1181, 93] width 61 height 34
click at [1271, 95] on span "Download" at bounding box center [1269, 92] width 64 height 15
drag, startPoint x: 951, startPoint y: 24, endPoint x: 999, endPoint y: 19, distance: 47.9
click at [951, 24] on hb-header "Relatório de setor Críticas? Dúvidas? Elogios? Sugestões? Entre em contato cono…" at bounding box center [764, 22] width 1183 height 44
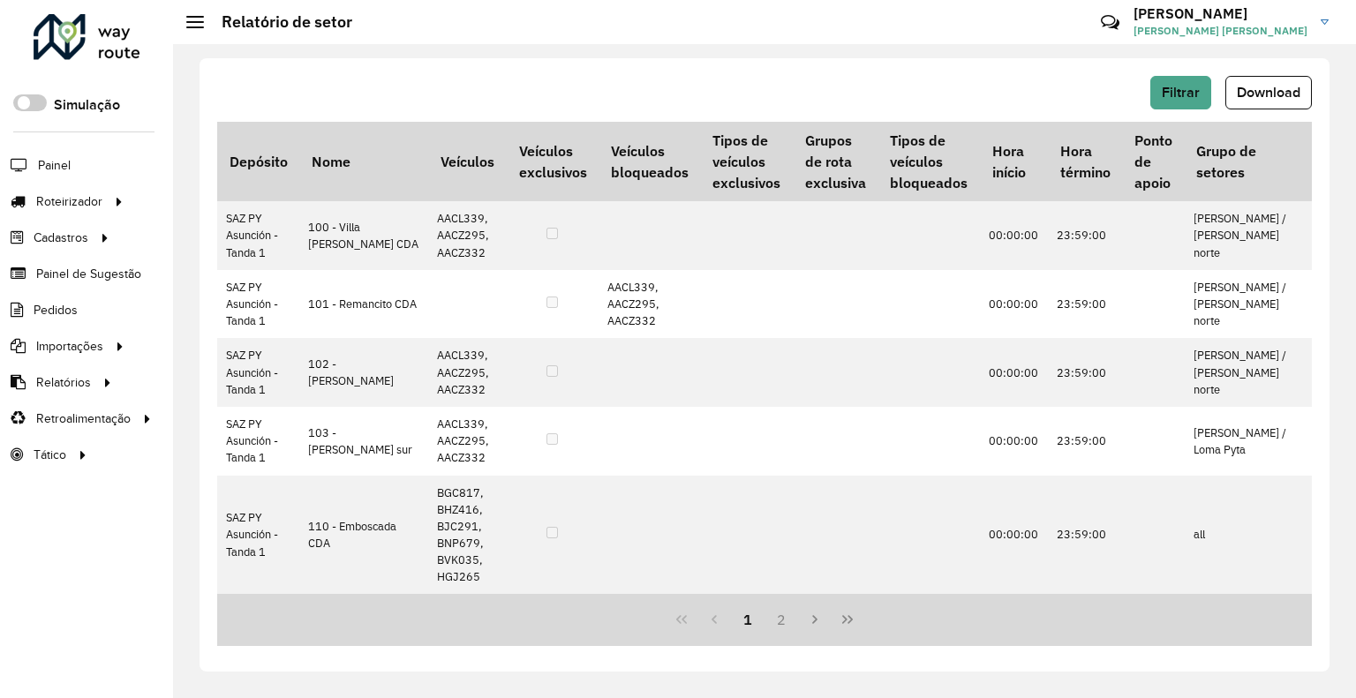
click at [1149, 81] on div "Filtrar Download" at bounding box center [764, 93] width 1095 height 34
click at [1157, 84] on button "Filtrar" at bounding box center [1181, 93] width 61 height 34
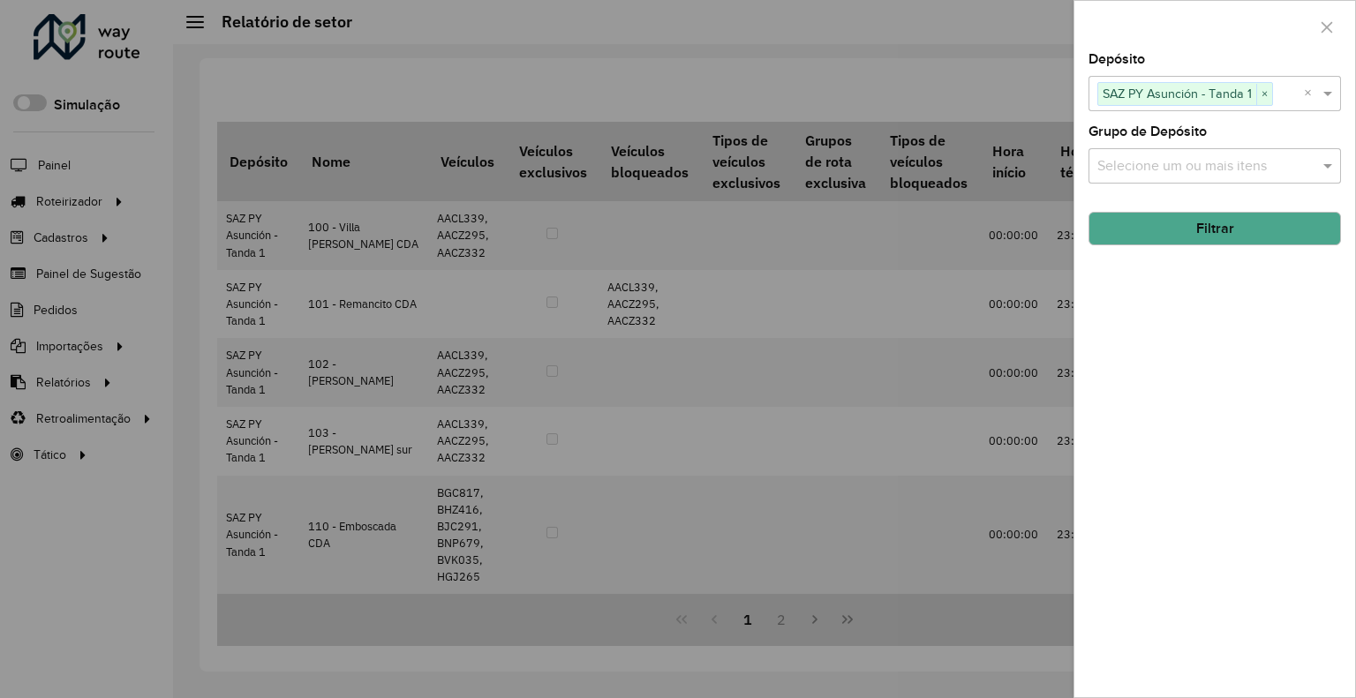
click at [1175, 97] on span "SAZ PY Asunción - Tanda 1" at bounding box center [1177, 93] width 158 height 21
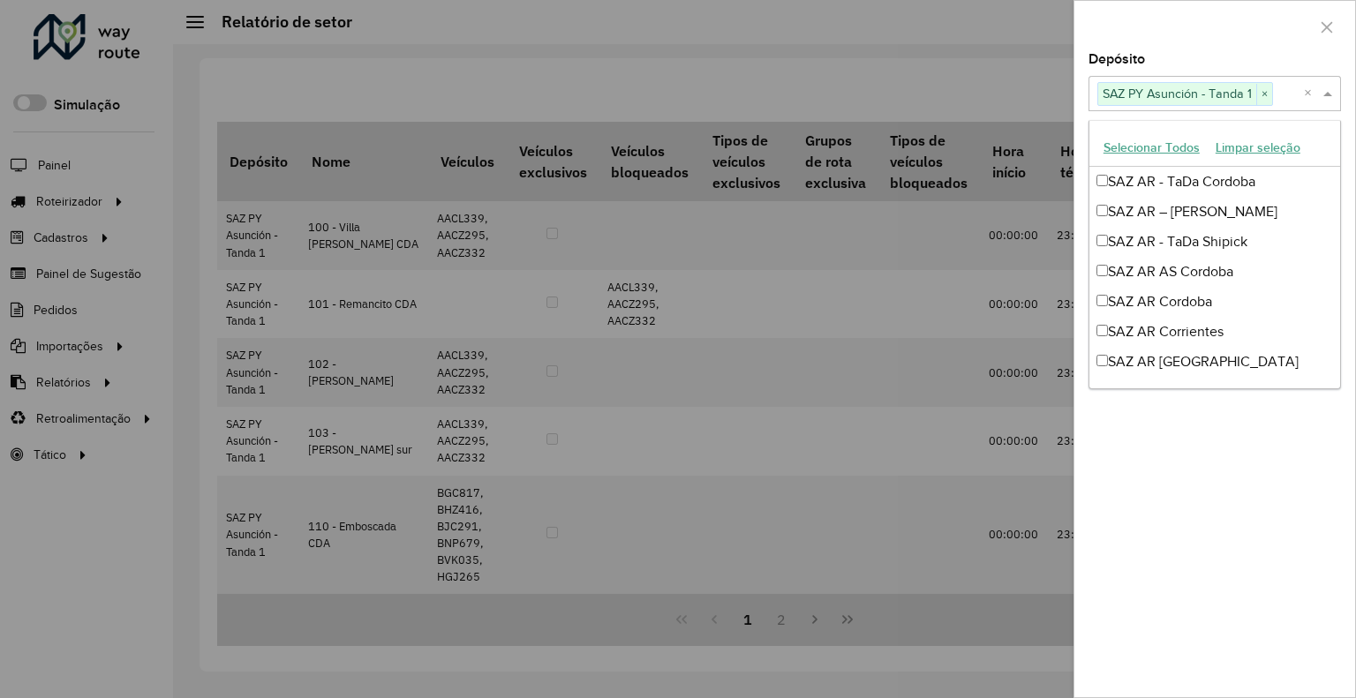
scroll to position [1321, 0]
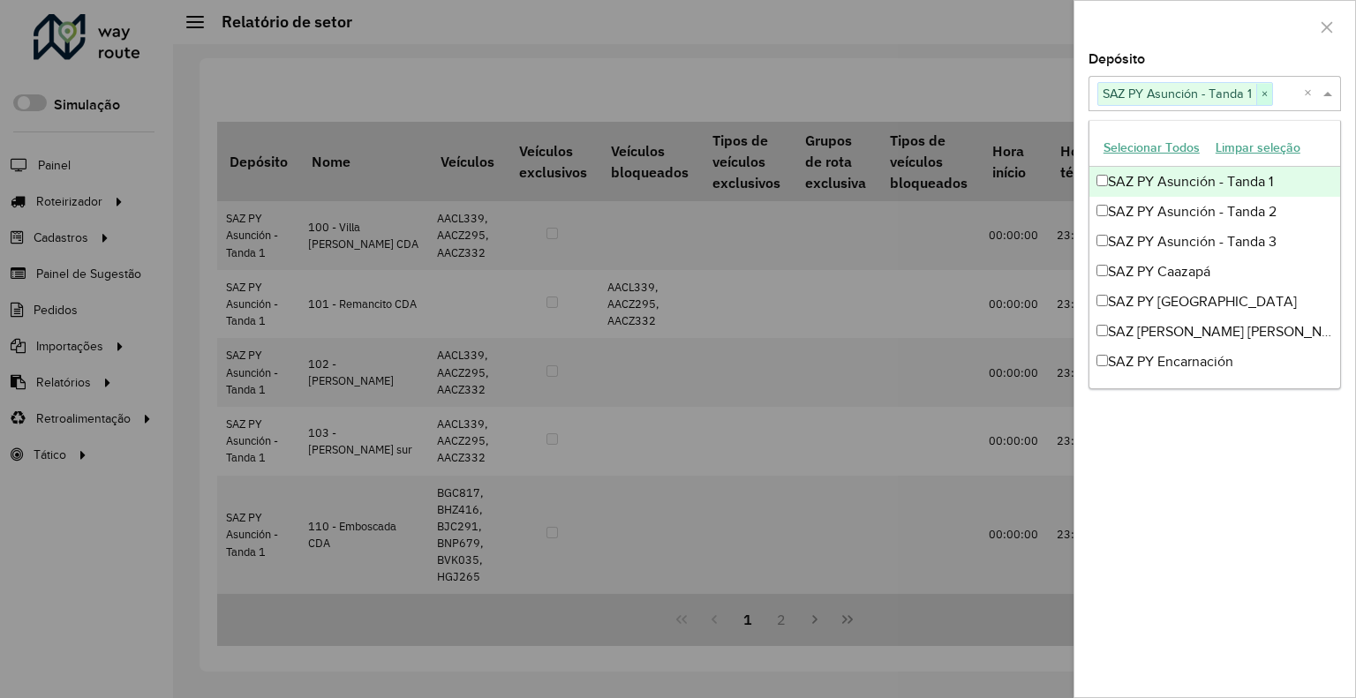
click at [1260, 85] on span "×" at bounding box center [1265, 94] width 16 height 21
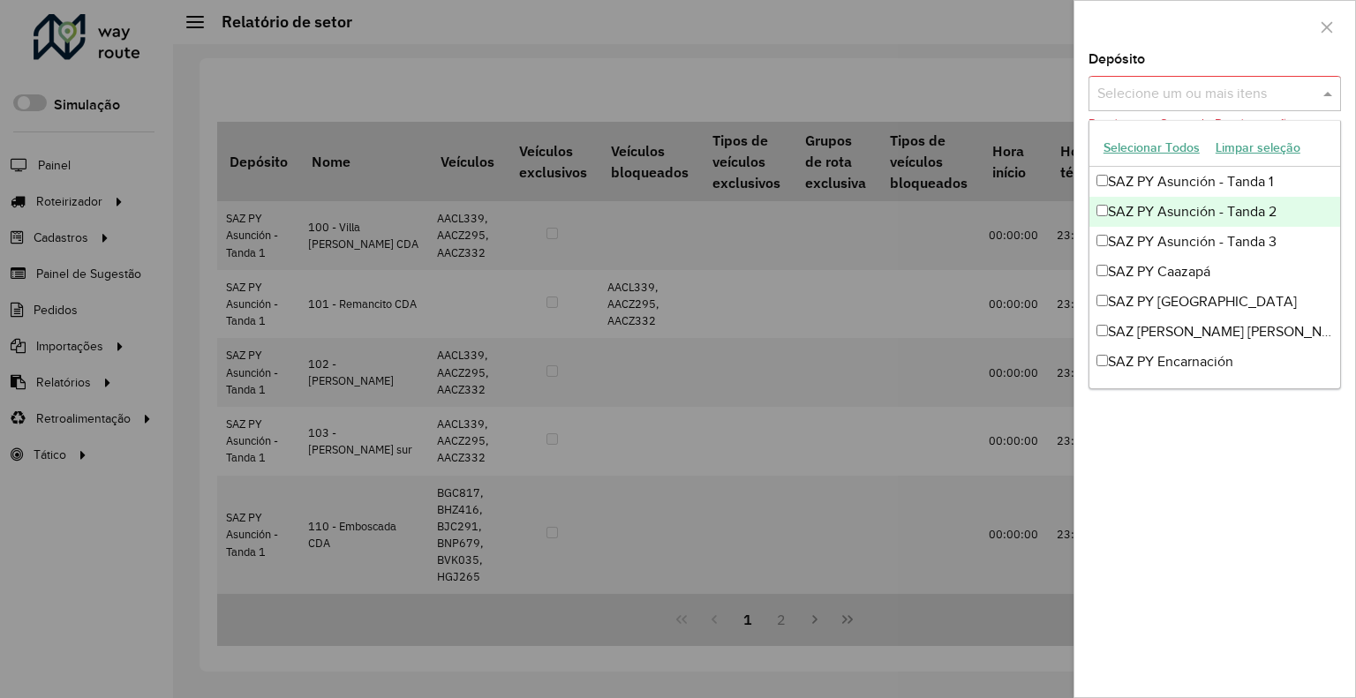
click at [1227, 201] on div "SAZ PY Asunción - Tanda 2" at bounding box center [1215, 212] width 251 height 30
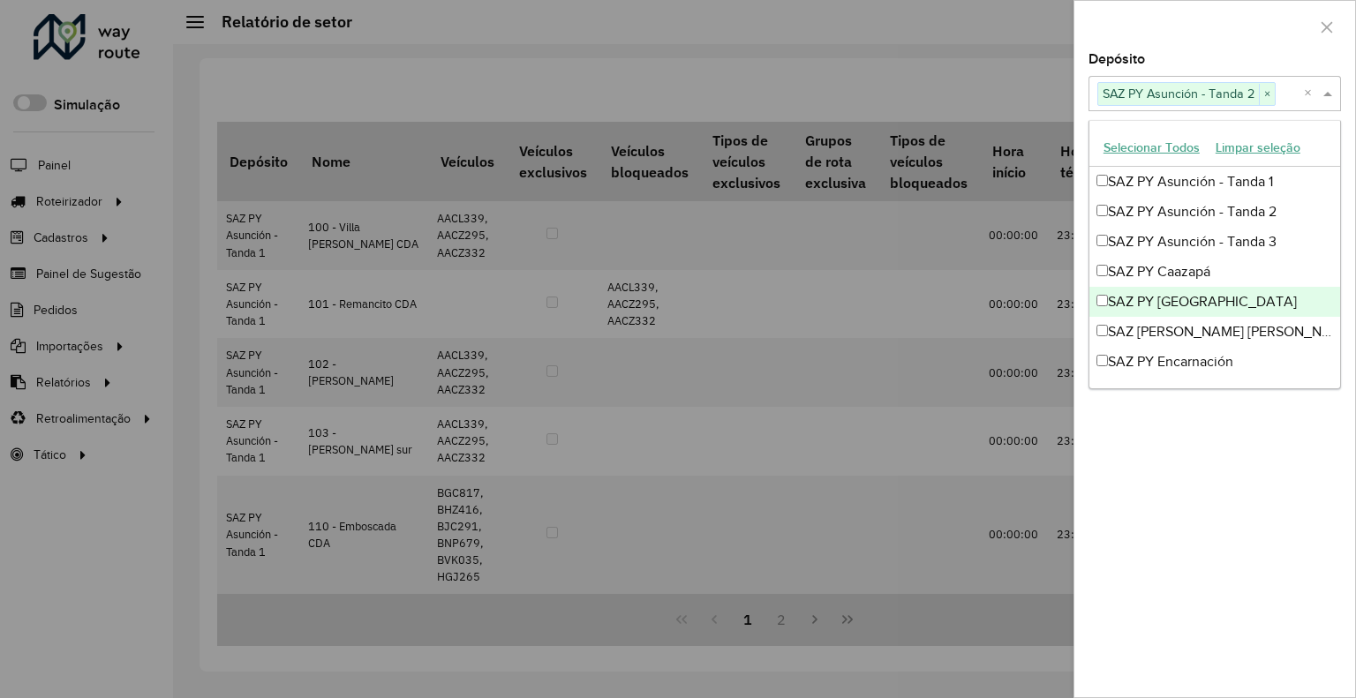
drag, startPoint x: 1012, startPoint y: 303, endPoint x: 1051, endPoint y: 284, distance: 43.1
click at [1014, 301] on div at bounding box center [678, 349] width 1356 height 698
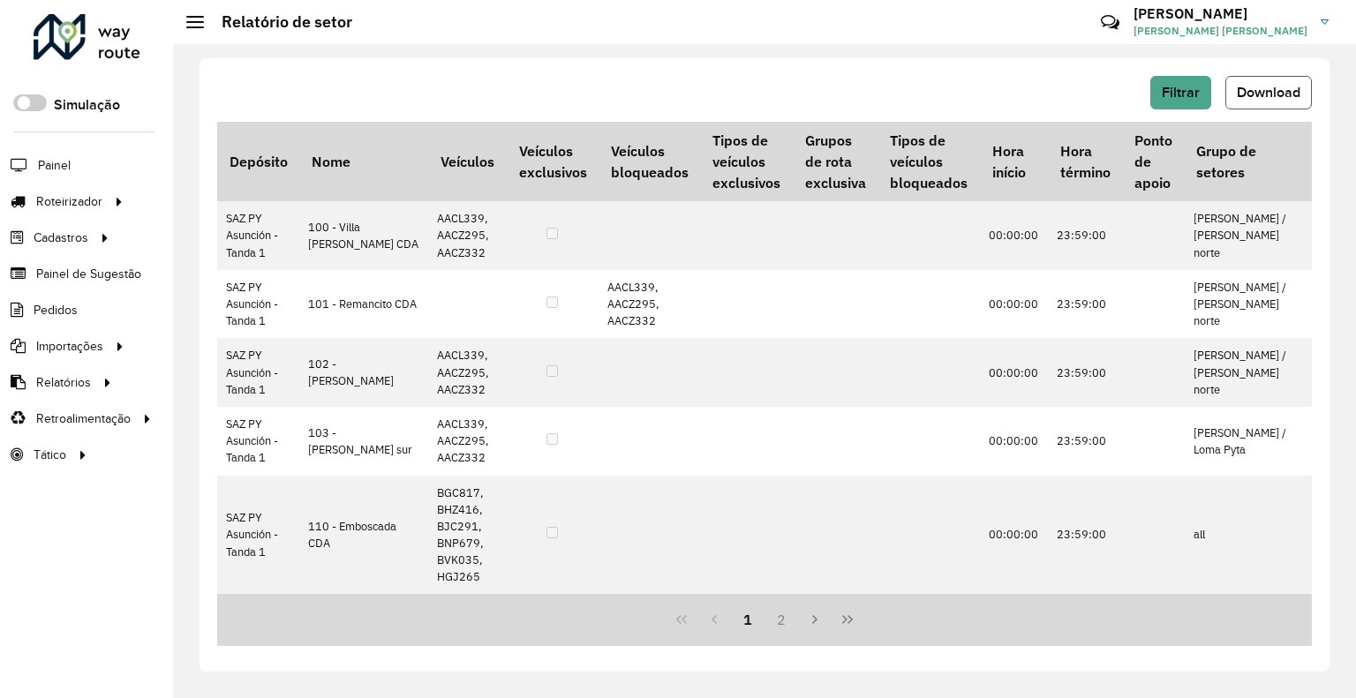
click at [1249, 93] on span "Download" at bounding box center [1269, 92] width 64 height 15
click at [1197, 86] on span "Filtrar" at bounding box center [1181, 92] width 38 height 15
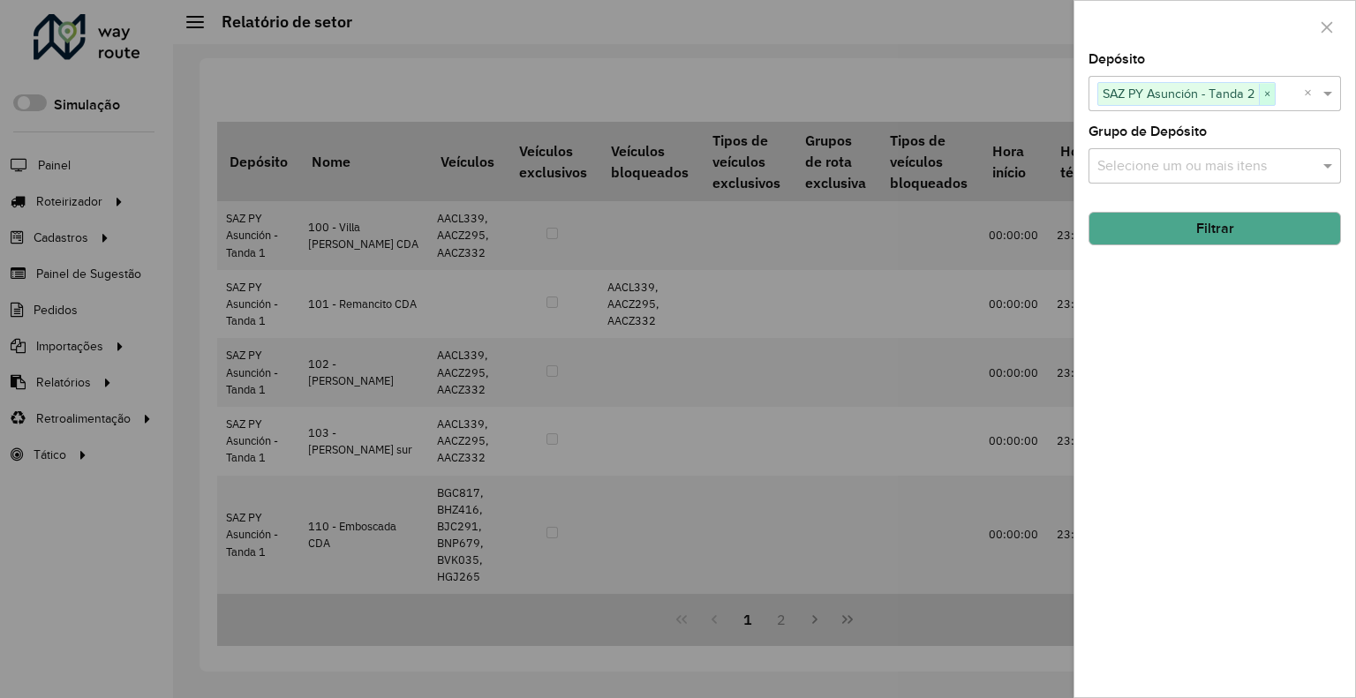
click at [1272, 88] on span "×" at bounding box center [1267, 94] width 16 height 21
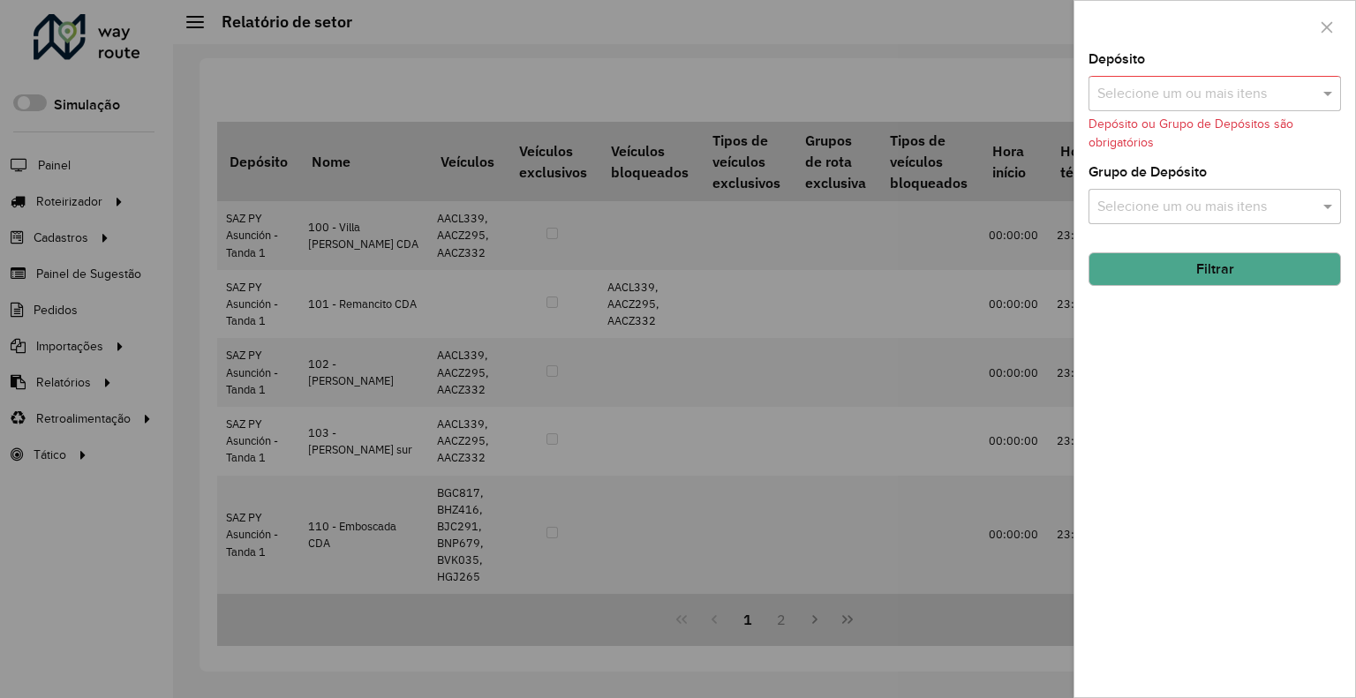
click at [1275, 94] on input "text" at bounding box center [1206, 94] width 226 height 21
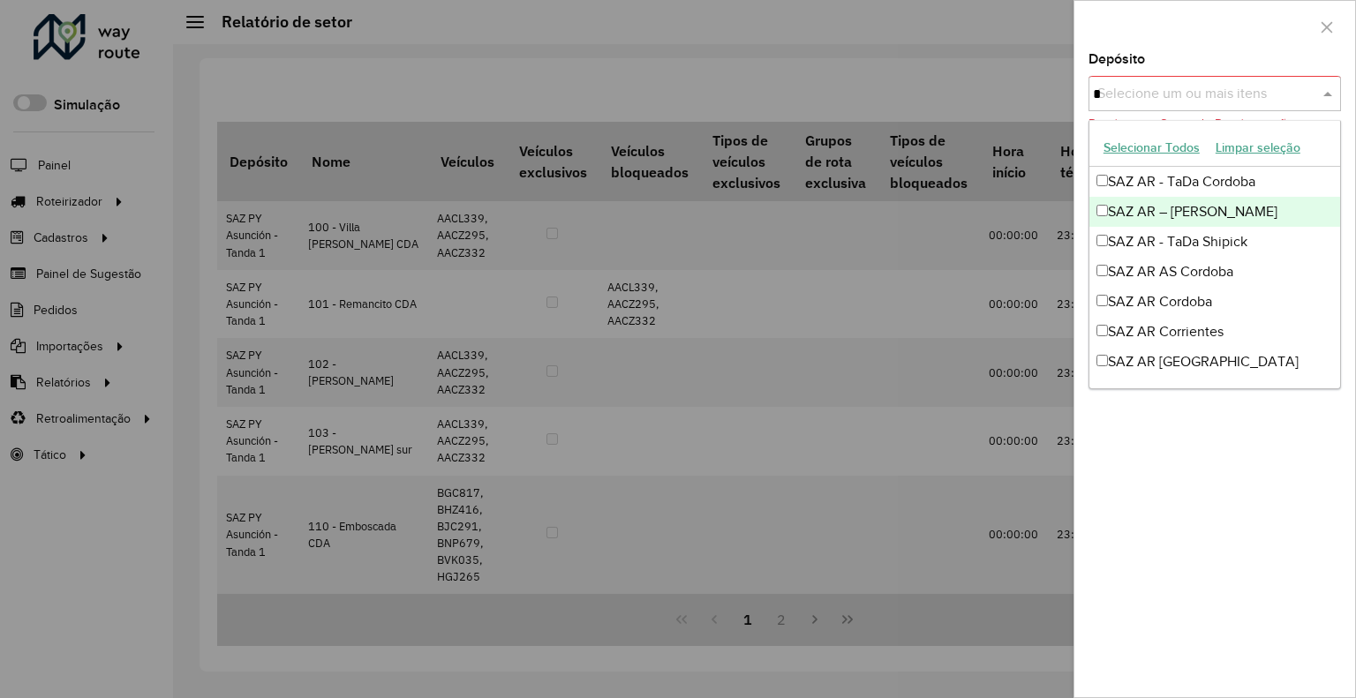
type input "**"
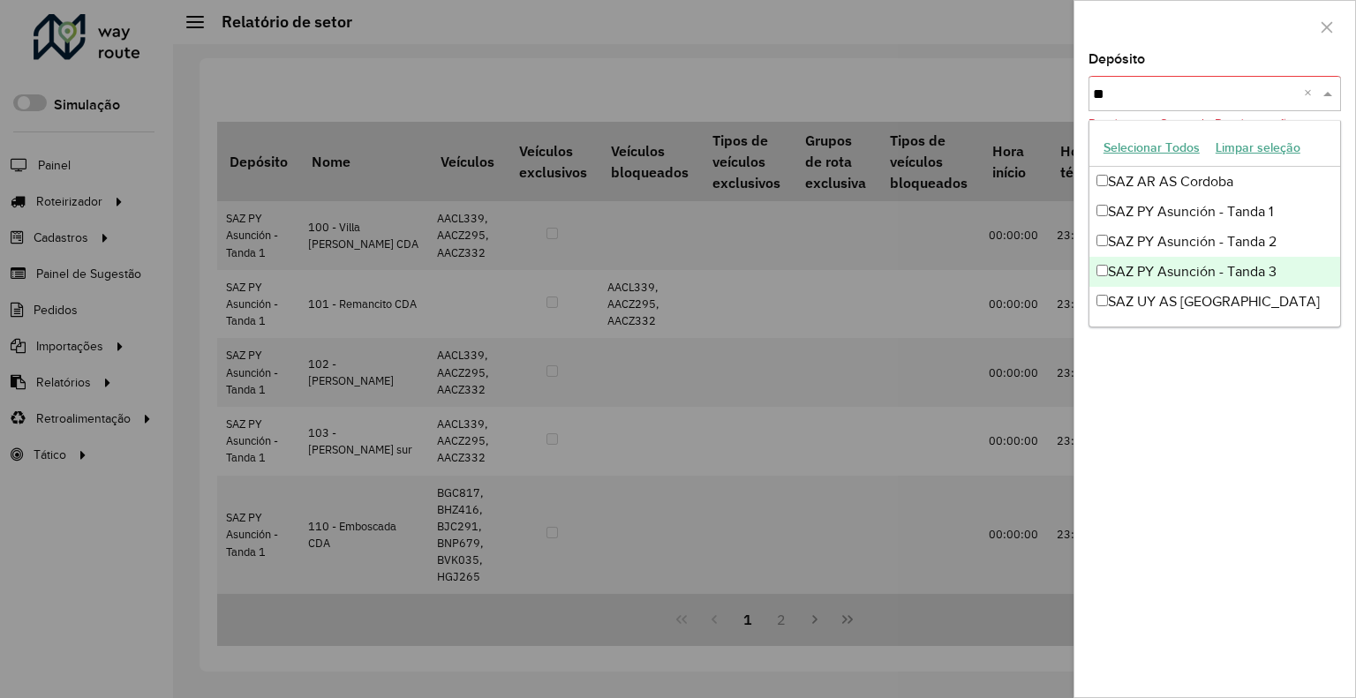
click at [1214, 272] on div "SAZ PY Asunción - Tanda 3" at bounding box center [1215, 272] width 251 height 30
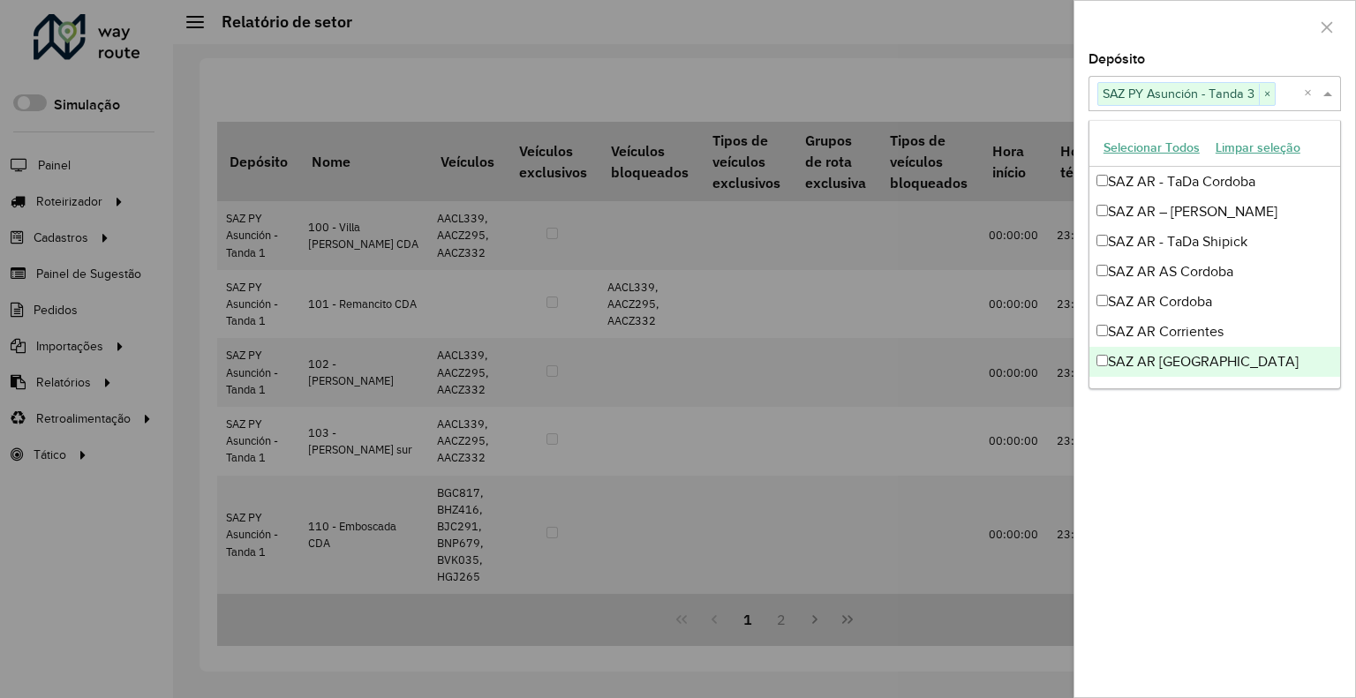
drag, startPoint x: 1227, startPoint y: 487, endPoint x: 1229, endPoint y: 476, distance: 11.6
click at [1229, 487] on div "Depósito Selecione um ou mais itens SAZ PY Asunción - Tanda 3 × × Grupo de Depó…" at bounding box center [1215, 375] width 281 height 645
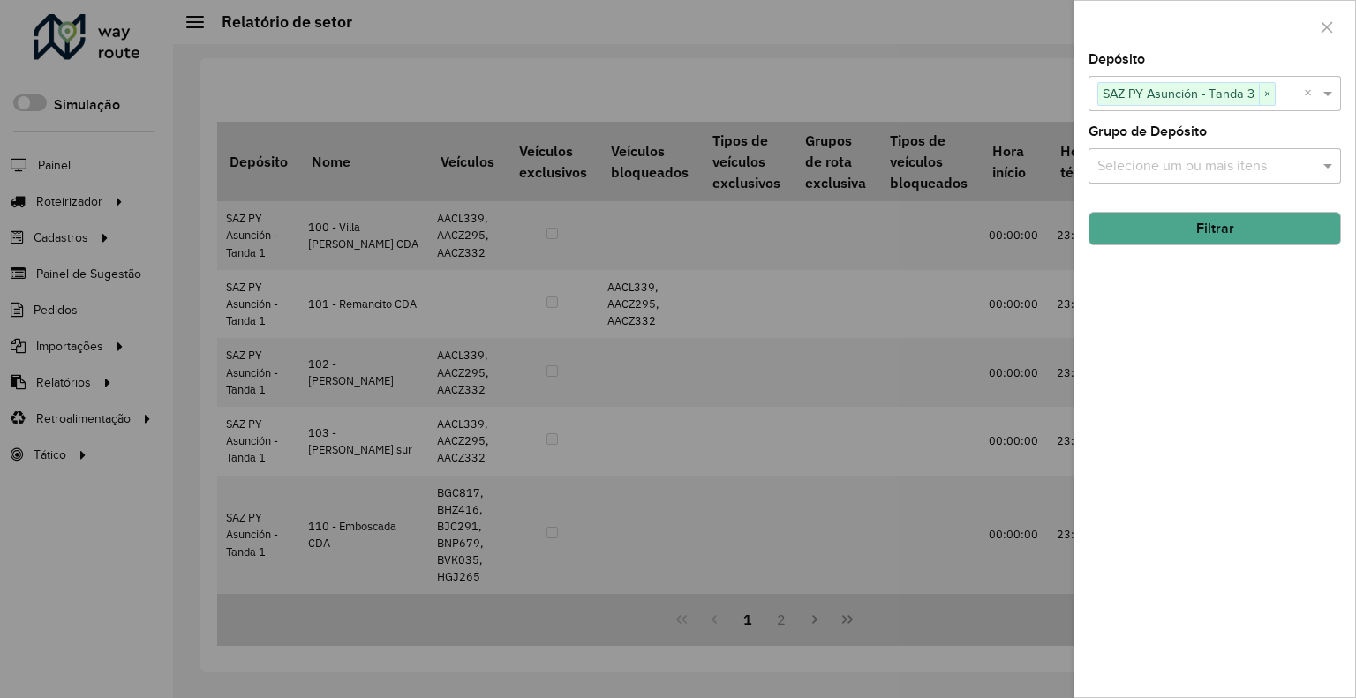
click at [1205, 234] on button "Filtrar" at bounding box center [1215, 229] width 253 height 34
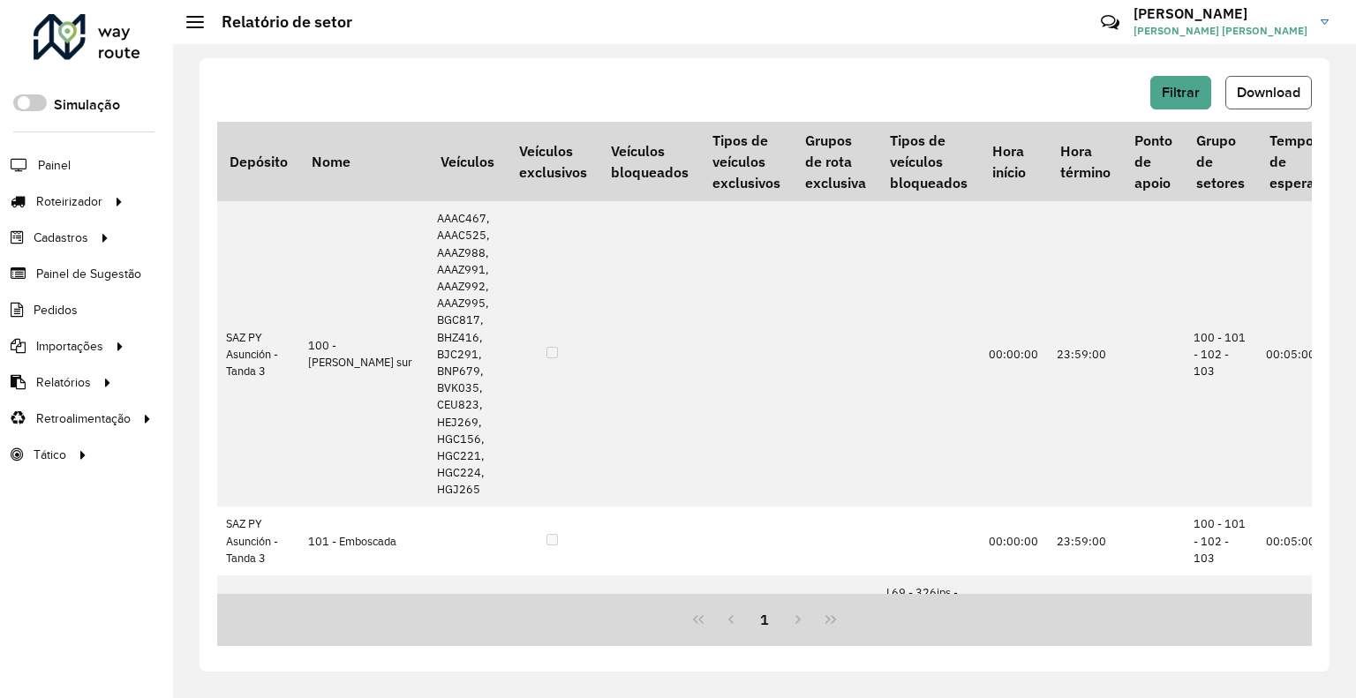
click at [1263, 87] on span "Download" at bounding box center [1269, 92] width 64 height 15
click at [1197, 87] on span "Filtrar" at bounding box center [1181, 92] width 38 height 15
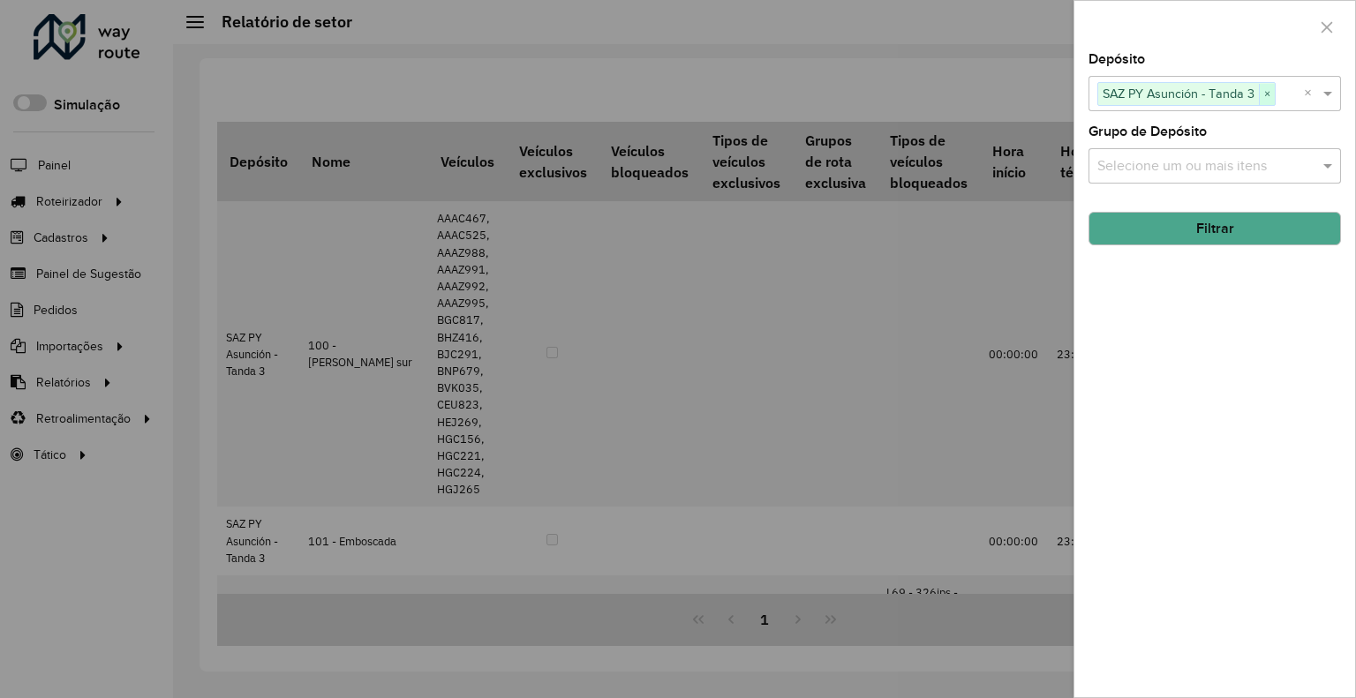
click at [1264, 90] on span "×" at bounding box center [1267, 94] width 16 height 21
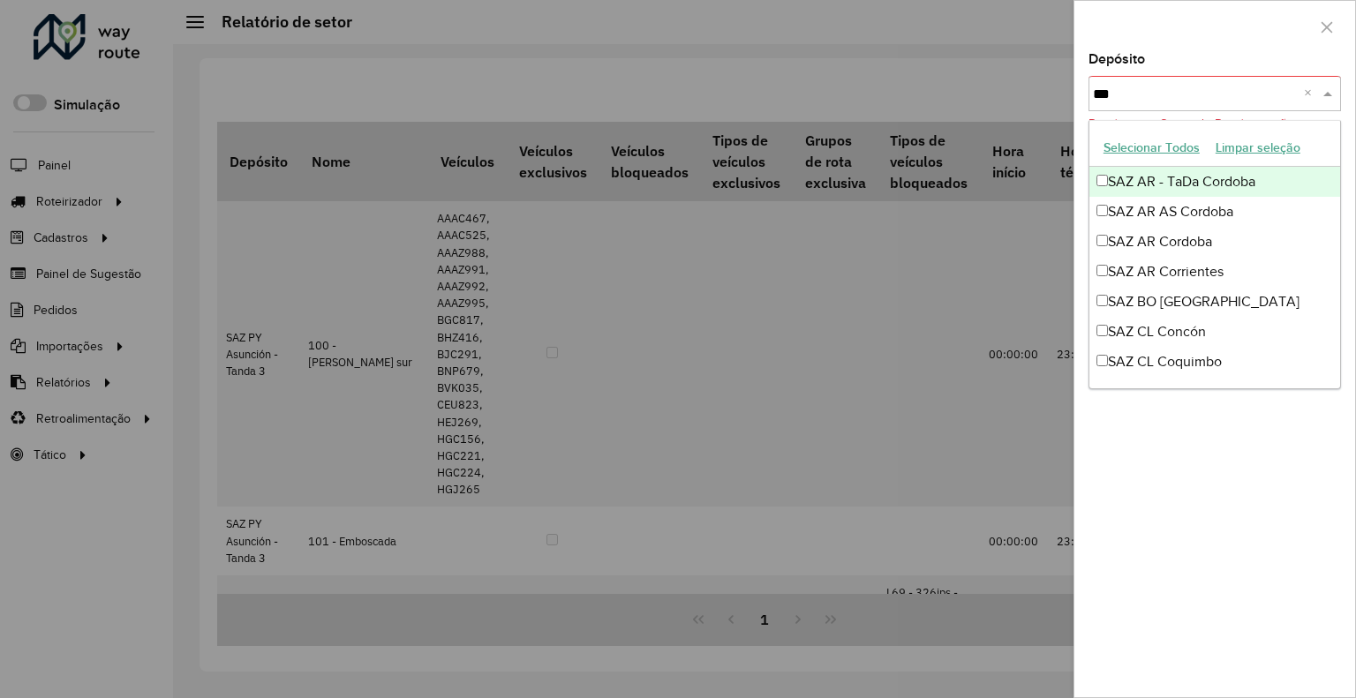
type input "****"
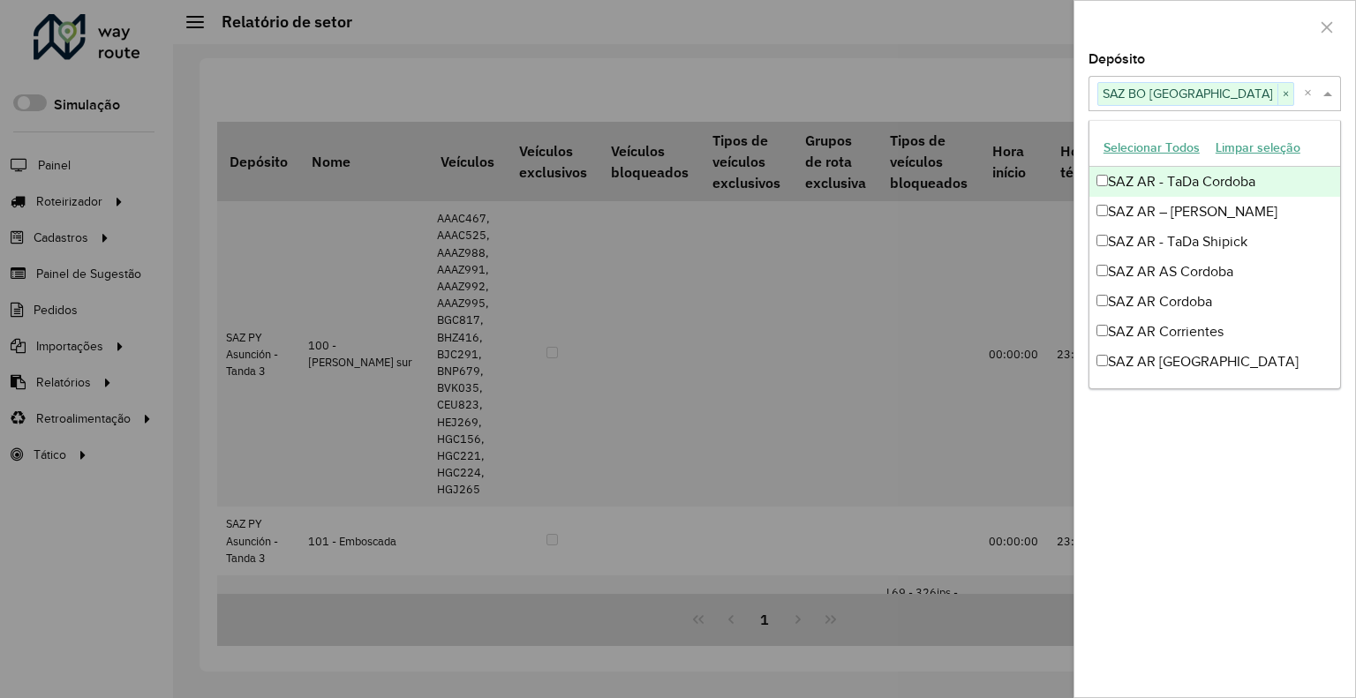
click at [1178, 30] on div at bounding box center [1215, 27] width 281 height 52
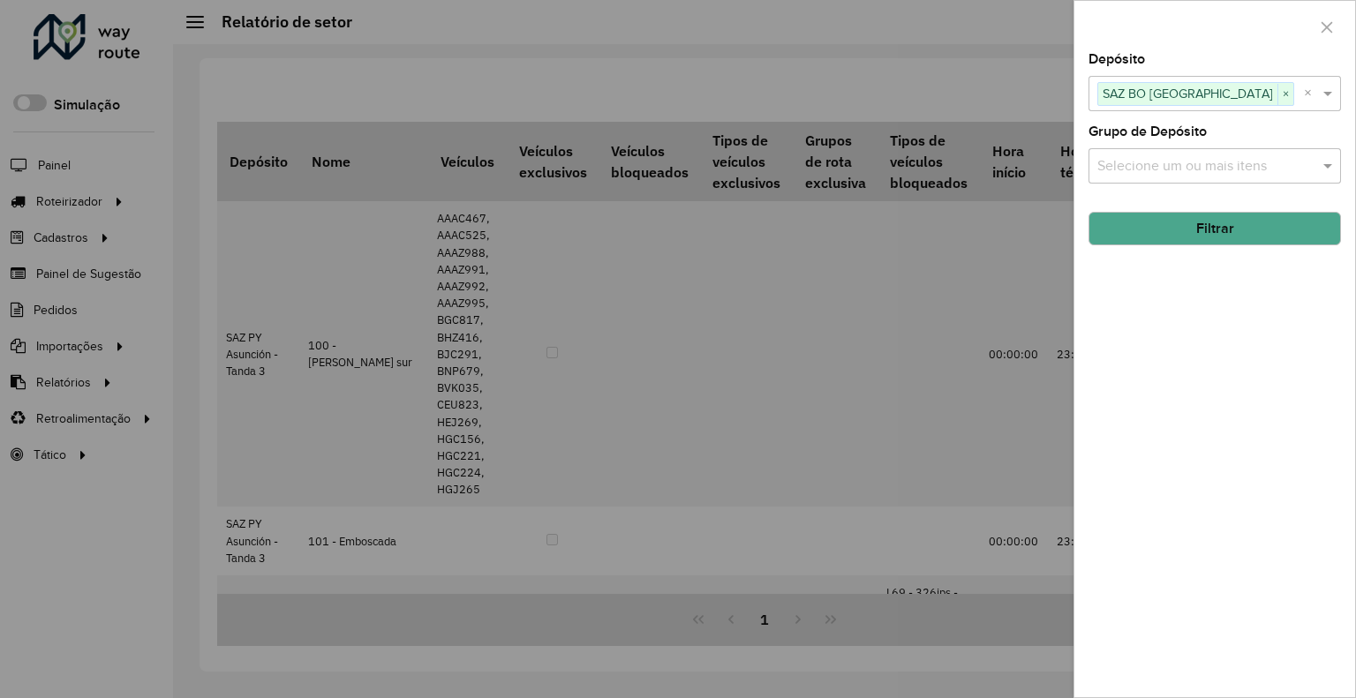
click at [1178, 241] on button "Filtrar" at bounding box center [1215, 229] width 253 height 34
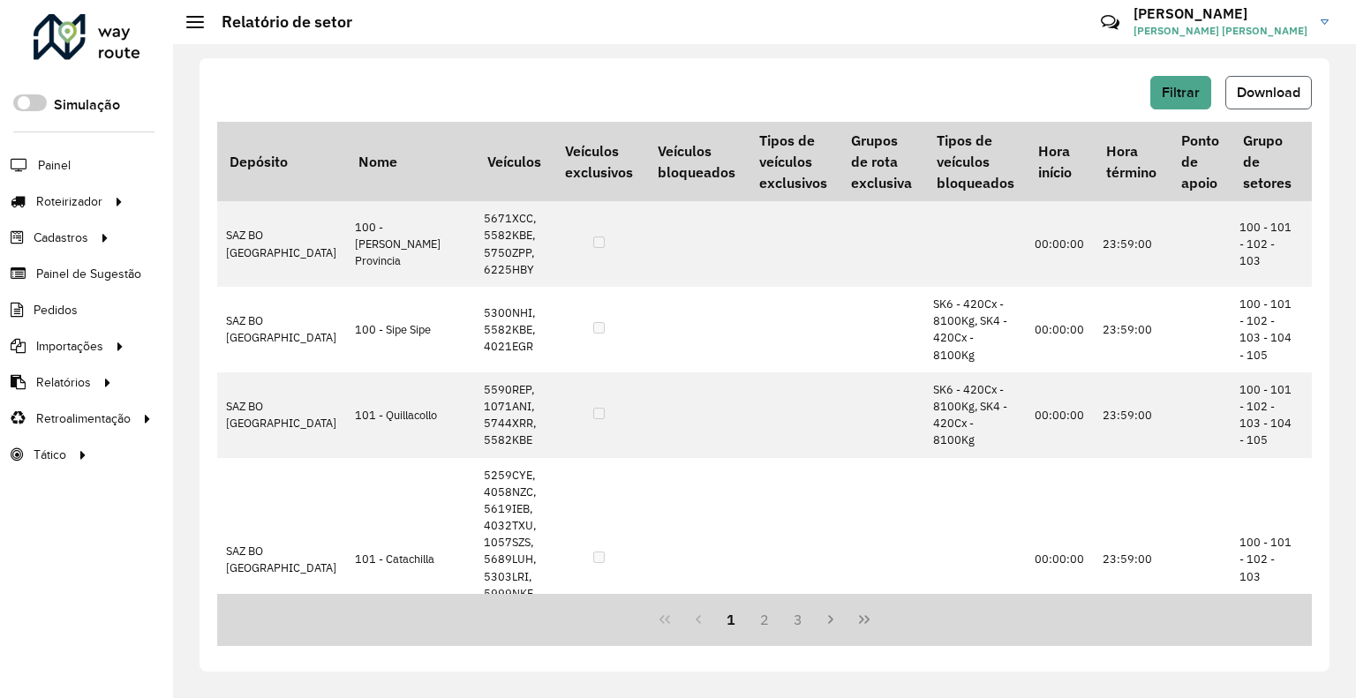
click at [1273, 98] on span "Download" at bounding box center [1269, 92] width 64 height 15
